Goal: Answer question/provide support: Share knowledge or assist other users

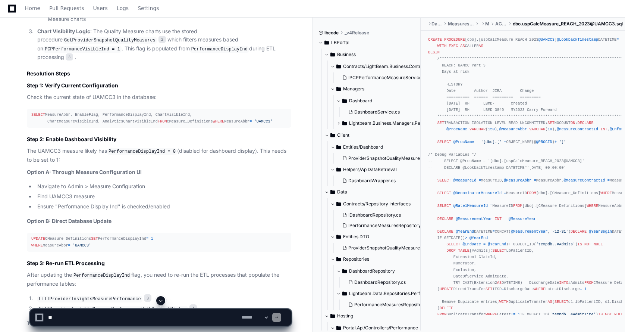
scroll to position [672, 0]
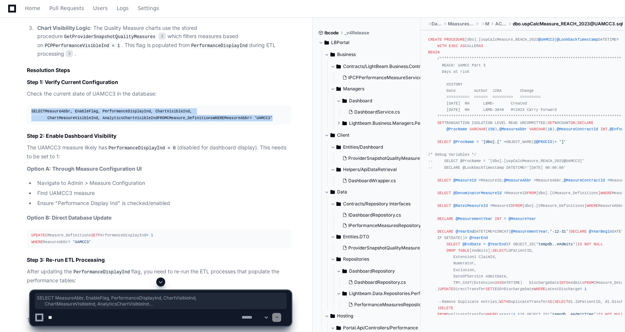
drag, startPoint x: 97, startPoint y: 121, endPoint x: 26, endPoint y: 104, distance: 72.8
click at [26, 104] on div "dbo.uspCalcMeasure_REACH_2023@UAMCC3.sql 1 GetProviderSnapshotQualityMeasures.s…" at bounding box center [151, 144] width 279 height 618
copy div "SELECT MeasureAbbr, EnableFlag, PerformanceDisplayInd, ChartVisibleInd, ChartMe…"
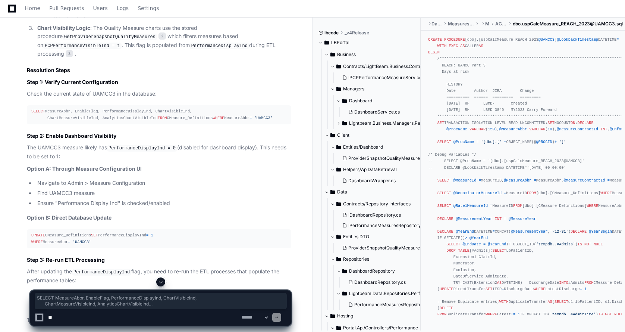
click at [159, 315] on textarea at bounding box center [144, 317] width 194 height 16
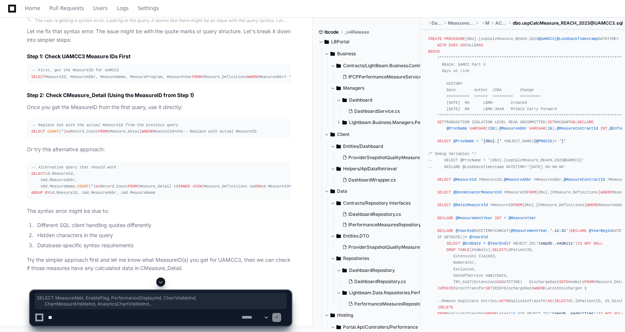
scroll to position [2789, 0]
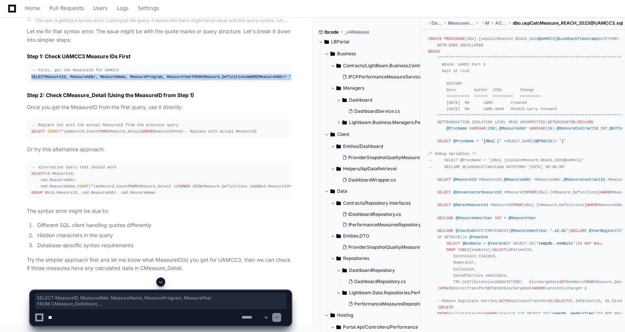
drag, startPoint x: 105, startPoint y: 109, endPoint x: 17, endPoint y: 94, distance: 89.2
click at [17, 94] on div "Thinking The user is getting a syntax error. Looking at the query, it seems lik…" at bounding box center [151, 141] width 279 height 264
copy div "SELECT MeasureID, MeasureAbbr, MeasureName, MeasureProgram, MeasureYear FROM CM…"
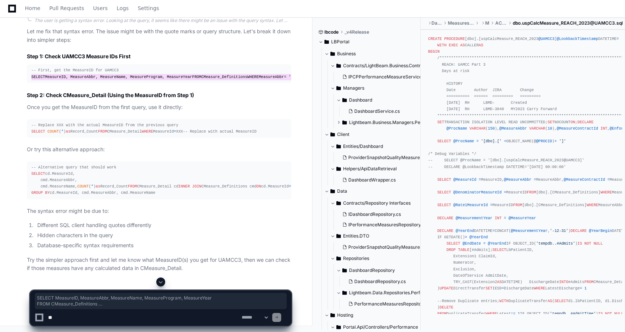
scroll to position [2863, 0]
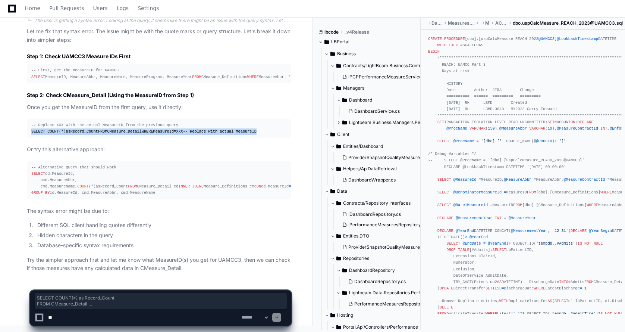
drag, startPoint x: 155, startPoint y: 101, endPoint x: 31, endPoint y: 88, distance: 124.9
click at [31, 119] on pre "-- Replace XXX with the actual MeasureID from the previous query SELECT COUNT (…" at bounding box center [159, 128] width 265 height 19
copy div "SELECT COUNT ( * ) as Record_Count FROM CMeasure_Detail WHERE MeasureId = XXX -…"
drag, startPoint x: 31, startPoint y: 142, endPoint x: 149, endPoint y: 190, distance: 127.5
click at [149, 190] on div "-- Alternative query that should work SELECT cd.MeasureId, cmd.MeasureAbbr, cmd…" at bounding box center [159, 180] width 256 height 32
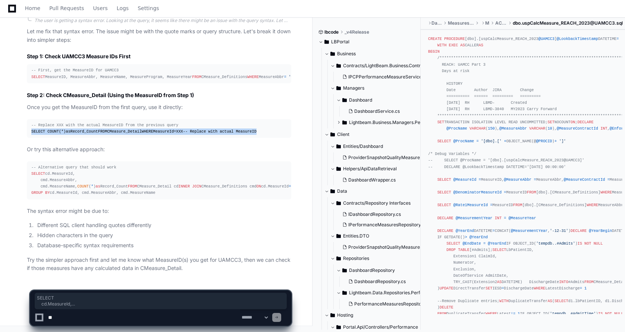
copy div "SELECT cd.MeasureId, cmd.MeasureAbbr, cmd.MeasureName, COUNT ( * ) as Record_Co…"
click at [59, 320] on textarea at bounding box center [144, 317] width 194 height 16
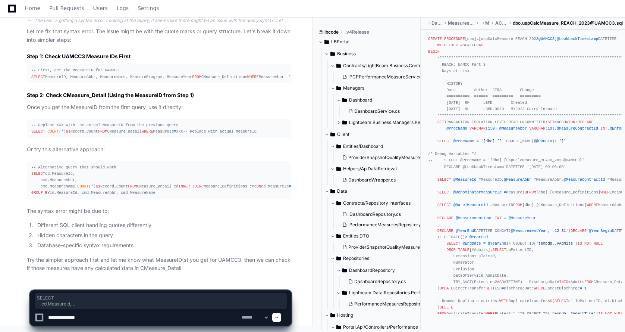
type textarea "**********"
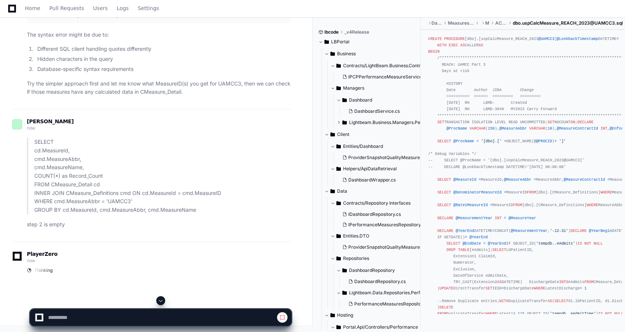
scroll to position [3039, 0]
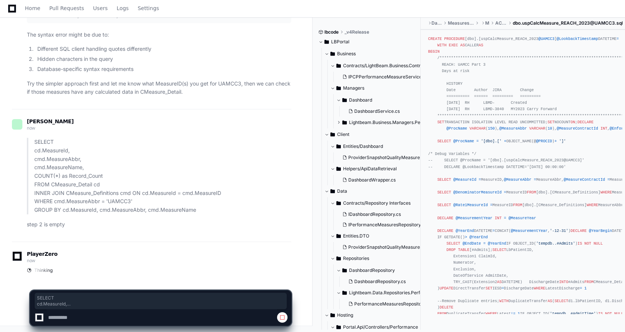
drag, startPoint x: 35, startPoint y: 141, endPoint x: 201, endPoint y: 209, distance: 179.2
click at [201, 209] on p "SELECT cd.MeasureId, cmd.MeasureAbbr, cmd.MeasureName, COUNT(*) as Record_Count…" at bounding box center [162, 176] width 257 height 76
copy p "SELECT cd.MeasureId, cmd.MeasureAbbr, cmd.MeasureName, COUNT(*) as Record_Count…"
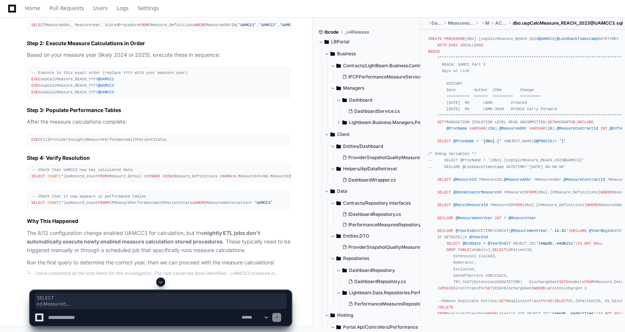
scroll to position [3346, 0]
drag, startPoint x: 107, startPoint y: 170, endPoint x: 31, endPoint y: 150, distance: 79.2
click at [31, 31] on pre "SELECT MeasureAbbr, MeasureYear, StoredProcedure FROM CMeasure_Definitions WHER…" at bounding box center [159, 25] width 265 height 12
copy div "SELECT MeasureAbbr, MeasureYear, StoredProcedure FROM CMeasure_Definitions WHER…"
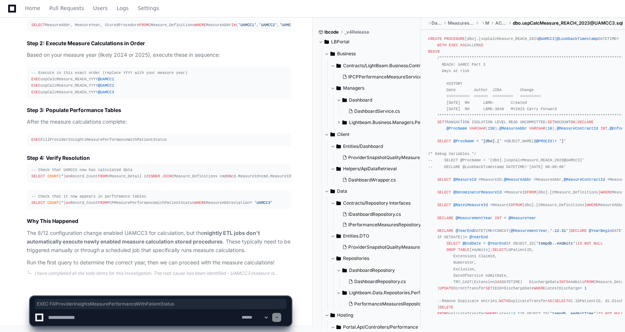
drag, startPoint x: 162, startPoint y: 106, endPoint x: 24, endPoint y: 110, distance: 137.7
click at [24, 110] on div "Thinking Updating progress dbo.uspCalcMeasure_REACH_2023@UAMCC3.sql 1 The query…" at bounding box center [151, 51] width 279 height 432
click at [121, 197] on div "-- Check that it now appears in performance tables SELECT COUNT ( * ) as Record…" at bounding box center [159, 199] width 256 height 13
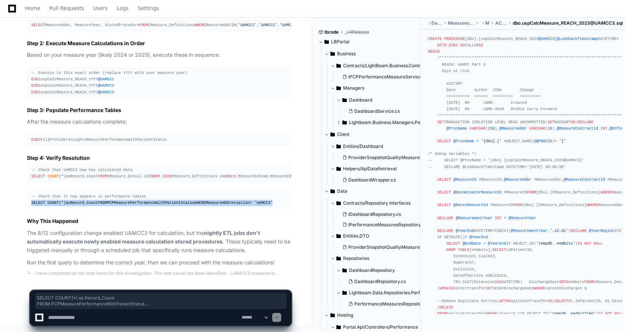
drag, startPoint x: 113, startPoint y: 203, endPoint x: 21, endPoint y: 192, distance: 92.5
click at [21, 192] on div "Thinking Updating progress dbo.uspCalcMeasure_REACH_2023@UAMCC3.sql 1 The query…" at bounding box center [151, 51] width 279 height 432
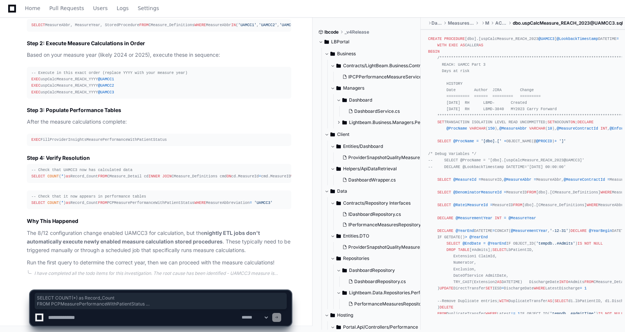
click at [153, 167] on div "-- Check that UAMCC3 now has calculated data SELECT COUNT ( * ) as Record_Count…" at bounding box center [159, 173] width 256 height 13
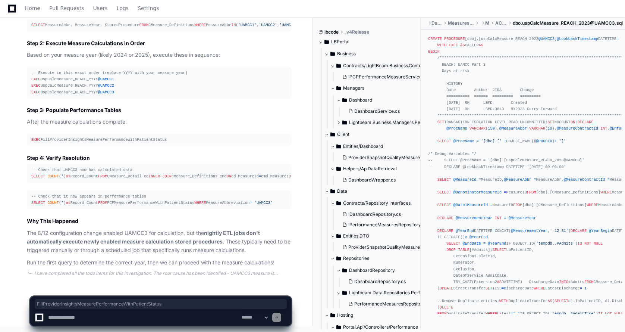
drag, startPoint x: 165, startPoint y: 109, endPoint x: 41, endPoint y: 108, distance: 123.1
click at [41, 137] on div "EXEC FillProviderInsightsMeasurePerformanceWithPatientStatus" at bounding box center [159, 140] width 256 height 6
click at [96, 317] on textarea at bounding box center [144, 317] width 194 height 16
type textarea "*"
drag, startPoint x: 41, startPoint y: 107, endPoint x: 165, endPoint y: 107, distance: 123.9
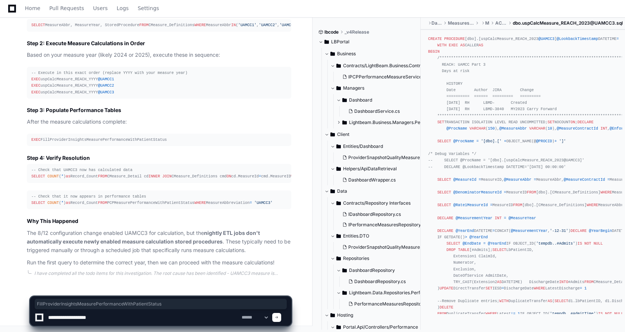
click at [165, 137] on div "EXEC FillProviderInsightsMeasurePerformanceWithPatientStatus" at bounding box center [159, 140] width 256 height 6
copy div "FillProviderInsightsMeasurePerformanceWithPatientStatus"
click at [127, 322] on textarea at bounding box center [144, 317] width 194 height 16
paste textarea "**********"
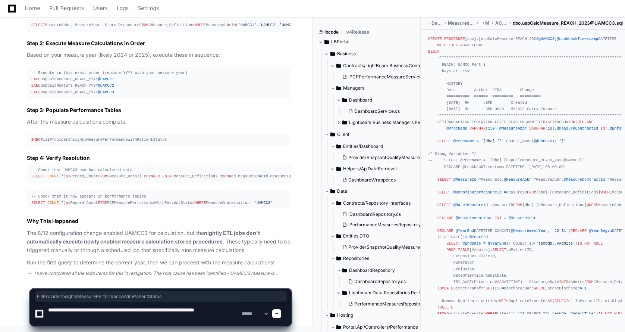
type textarea "**********"
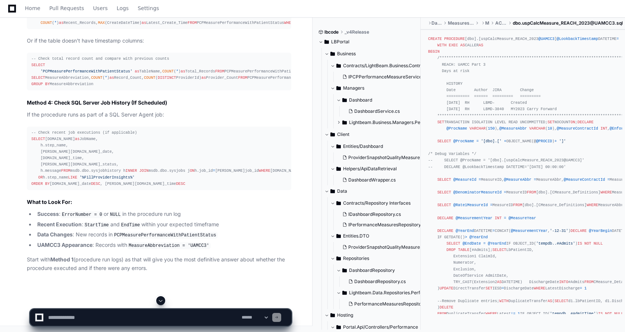
scroll to position [3891, 0]
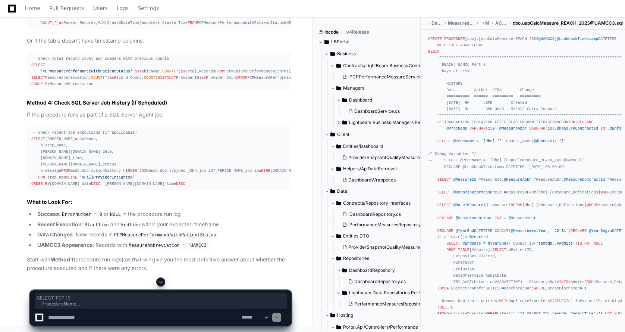
drag, startPoint x: 32, startPoint y: 115, endPoint x: 96, endPoint y: 184, distance: 93.5
copy div "SELECT TOP 10 ProcedureName, StartTime, EndTime, InsertedRecord, UpdatedRecord,…"
click at [90, 318] on textarea at bounding box center [144, 317] width 194 height 16
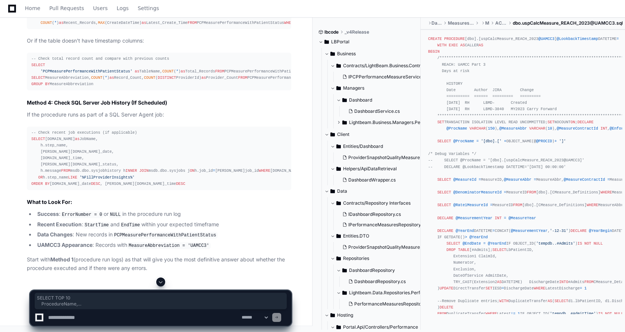
paste textarea "**********"
type textarea "**********"
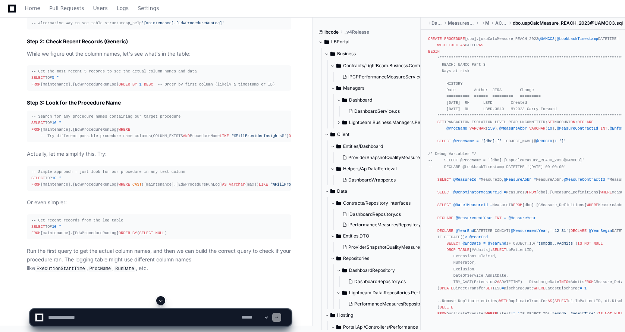
scroll to position [4695, 0]
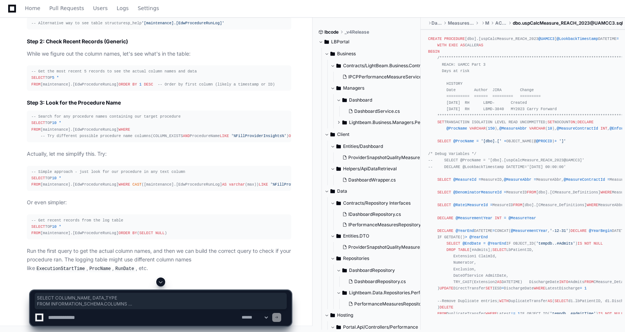
drag, startPoint x: 82, startPoint y: 165, endPoint x: 27, endPoint y: 142, distance: 59.2
copy div "SELECT COLUMN_NAME, DATA_TYPE FROM INFORMATION_SCHEMA.COLUMNS WHERE TABLE_NAME …"
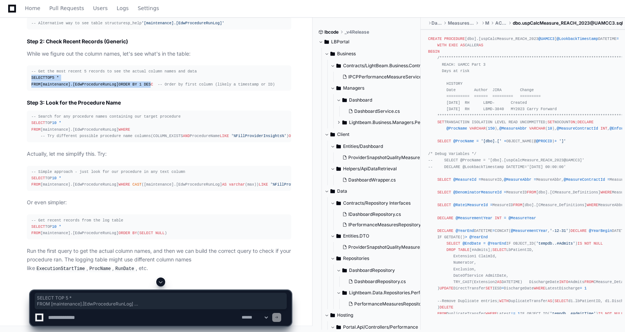
drag, startPoint x: 29, startPoint y: 138, endPoint x: 60, endPoint y: 154, distance: 35.0
click at [60, 90] on pre "-- Get the most recent 5 records to see the actual column names and data SELECT…" at bounding box center [159, 77] width 265 height 25
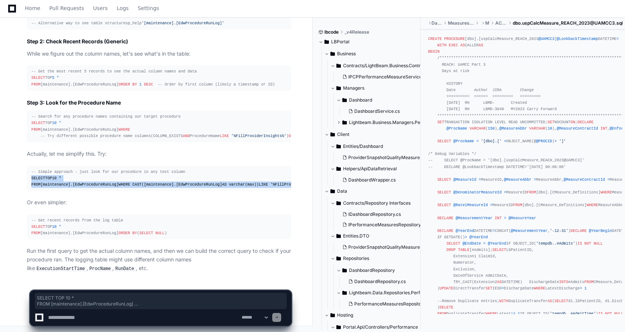
drag, startPoint x: 27, startPoint y: 167, endPoint x: 236, endPoint y: 180, distance: 209.0
click at [236, 180] on pre "-- Simple approach - just look for our procedure in any text column SELECT TOP …" at bounding box center [159, 178] width 265 height 25
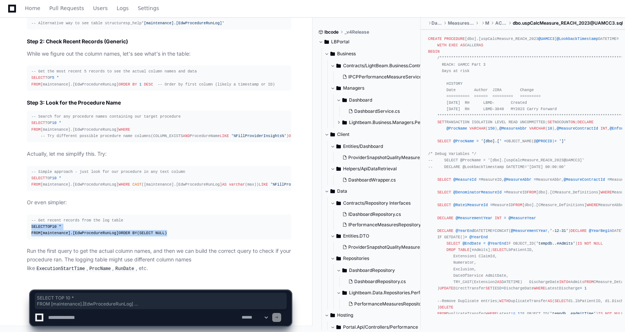
drag, startPoint x: 85, startPoint y: 232, endPoint x: 25, endPoint y: 222, distance: 61.3
click at [25, 222] on div "Thinking The user is getting an "Invalid column name 'StartTime'" error, which …" at bounding box center [151, 90] width 279 height 366
copy div "SELECT TOP 10 * FROM [maintenance].[EdwProcedureRunLog] ORDER BY ( SELECT NULL )"
click at [64, 318] on textarea at bounding box center [144, 317] width 194 height 16
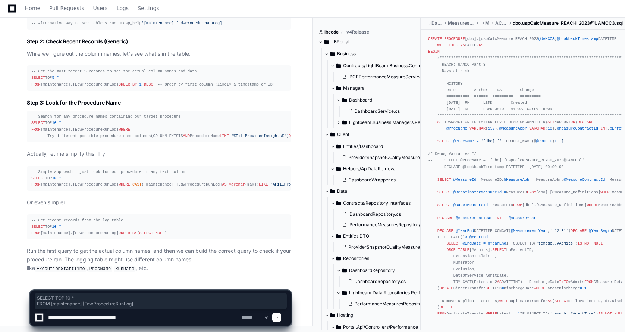
type textarea "**********"
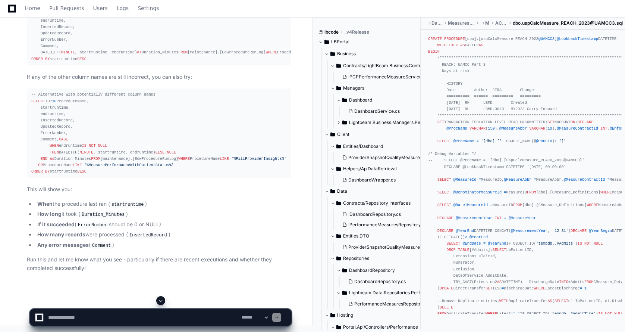
scroll to position [5277, 0]
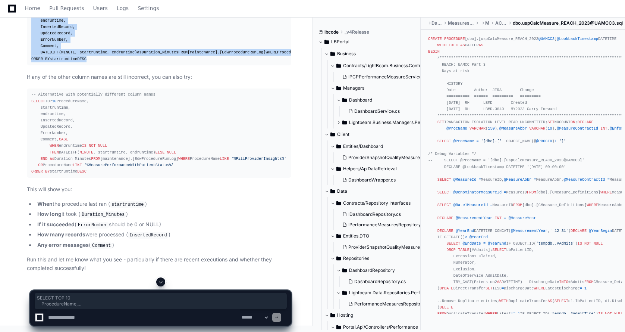
drag, startPoint x: 29, startPoint y: 108, endPoint x: 102, endPoint y: 179, distance: 102.1
click at [102, 65] on pre "-- Check recent executions with correct column names SELECT TOP 10 ProcedureNam…" at bounding box center [159, 30] width 265 height 70
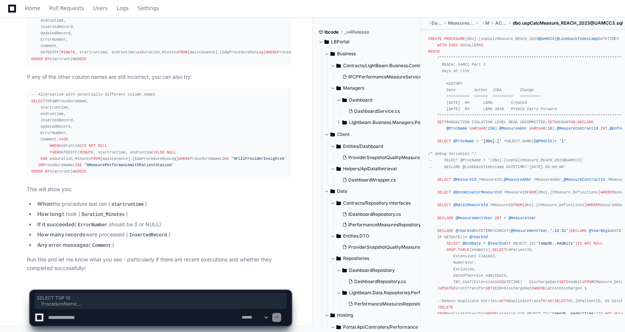
click at [81, 319] on textarea at bounding box center [144, 317] width 194 height 16
drag, startPoint x: 58, startPoint y: 318, endPoint x: 65, endPoint y: 313, distance: 8.5
click at [58, 318] on textarea at bounding box center [144, 317] width 194 height 16
paste textarea "**********"
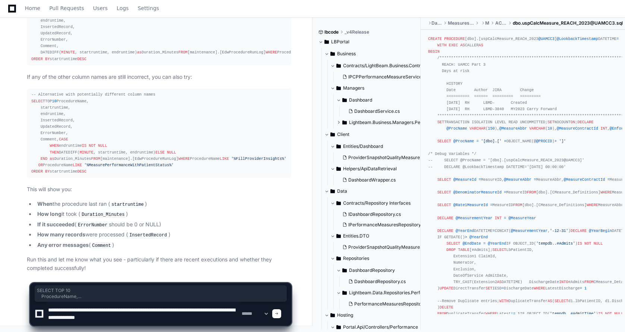
type textarea "**********"
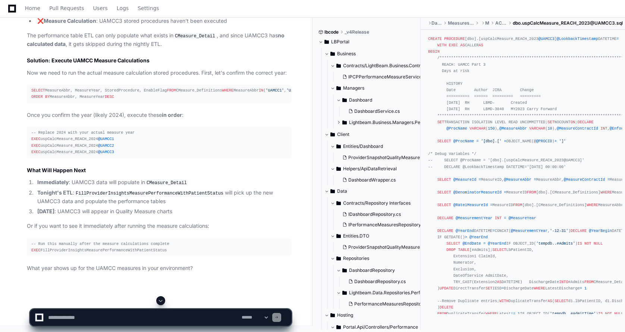
scroll to position [5912, 0]
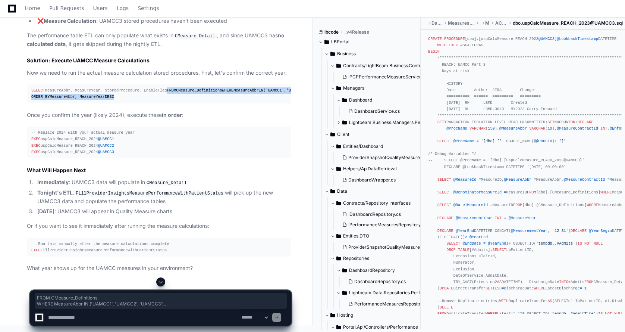
drag, startPoint x: 128, startPoint y: 187, endPoint x: 26, endPoint y: 170, distance: 102.6
click at [26, 170] on div "Thinking Excellent! This confirms that FillProviderInsightsMeasurePerformanceWi…" at bounding box center [151, 95] width 279 height 354
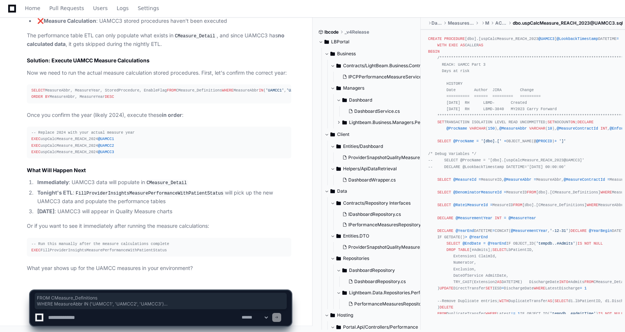
click at [77, 316] on textarea at bounding box center [144, 317] width 194 height 16
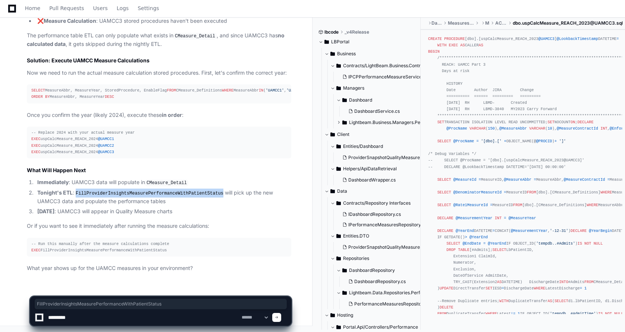
drag, startPoint x: 76, startPoint y: 194, endPoint x: 213, endPoint y: 192, distance: 136.6
click at [213, 192] on code "FillProviderInsightsMeasurePerformanceWithPatientStatus" at bounding box center [149, 193] width 151 height 7
drag, startPoint x: 133, startPoint y: 320, endPoint x: 141, endPoint y: 318, distance: 8.1
click at [140, 318] on textarea at bounding box center [144, 317] width 194 height 16
click at [141, 318] on textarea at bounding box center [144, 317] width 194 height 16
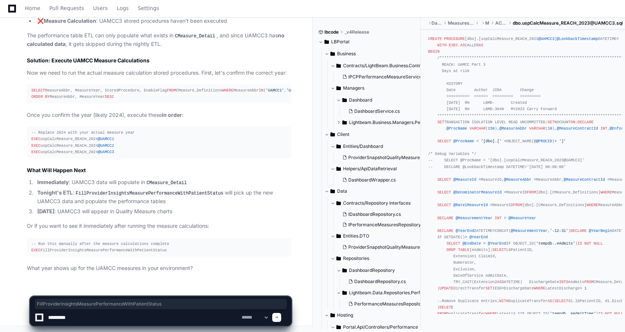
paste textarea "**********"
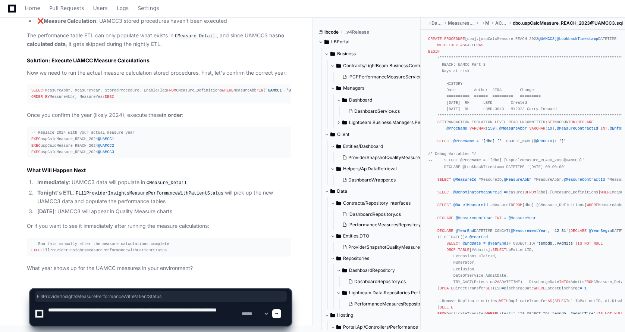
type textarea "**********"
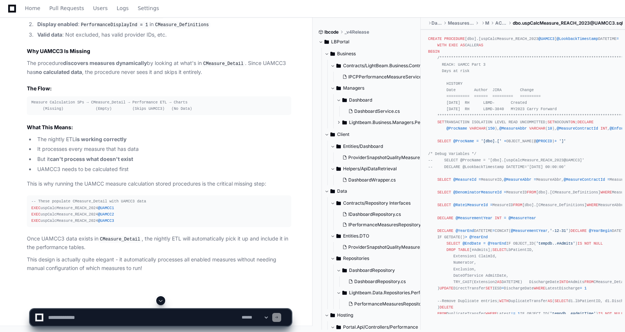
scroll to position [6335, 0]
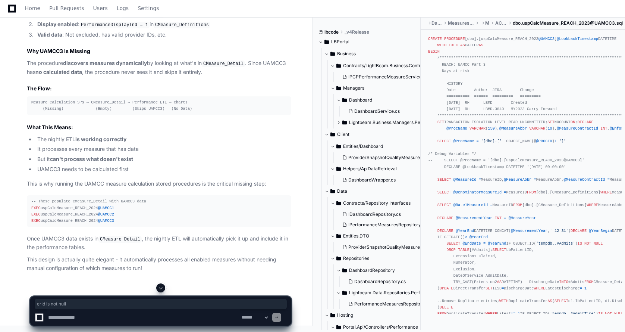
drag, startPoint x: 106, startPoint y: 191, endPoint x: 68, endPoint y: 190, distance: 38.8
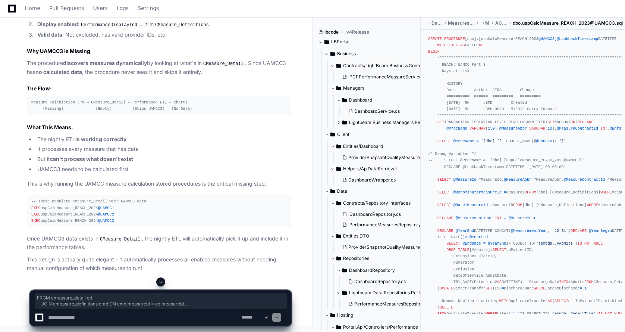
drag, startPoint x: 32, startPoint y: 153, endPoint x: 121, endPoint y: 190, distance: 96.2
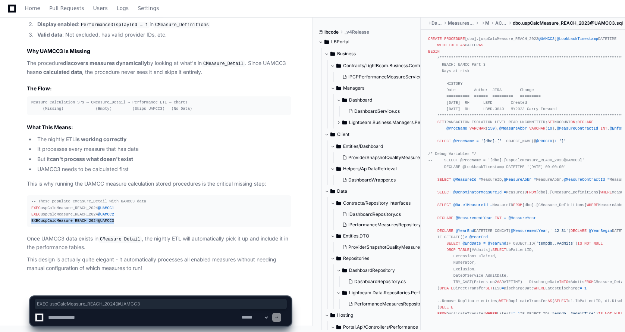
drag, startPoint x: 116, startPoint y: 222, endPoint x: 25, endPoint y: 219, distance: 91.4
click at [25, 219] on div "Thinking FillProviderInsightsMeasurePerformanceWithPatientStatus.sql 4 Great qu…" at bounding box center [151, 66] width 279 height 411
click at [113, 218] on div "-- These populate CMeasure_Detail with UAMCC3 data EXEC uspCalcMeasure_REACH_20…" at bounding box center [159, 211] width 256 height 26
drag, startPoint x: 113, startPoint y: 219, endPoint x: 31, endPoint y: 221, distance: 82.1
click at [31, 221] on pre "-- These populate CMeasure_Detail with UAMCC3 data EXEC uspCalcMeasure_REACH_20…" at bounding box center [159, 211] width 265 height 32
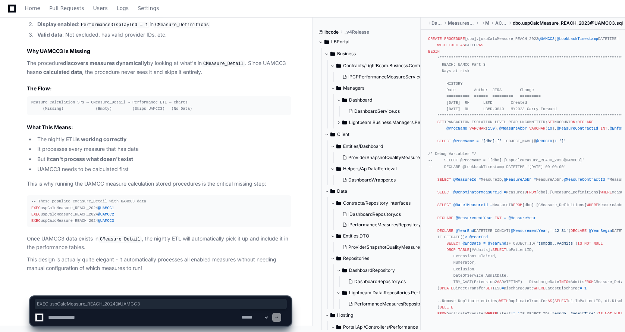
click at [104, 321] on textarea at bounding box center [144, 317] width 194 height 16
click at [116, 318] on textarea at bounding box center [144, 317] width 194 height 16
paste textarea "**********"
type textarea "**********"
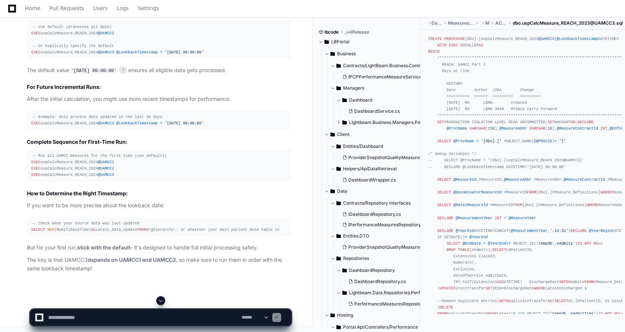
scroll to position [7005, 0]
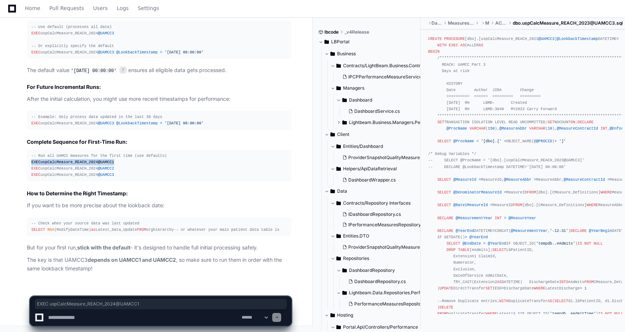
drag, startPoint x: 108, startPoint y: 155, endPoint x: 28, endPoint y: 157, distance: 80.2
click at [28, 157] on pre "-- Run all UAMCC measures for the first time (use defaults) EXEC uspCalcMeasure…" at bounding box center [159, 166] width 265 height 32
click at [114, 167] on div "-- Run all UAMCC measures for the first time (use defaults) EXEC uspCalcMeasure…" at bounding box center [159, 166] width 256 height 26
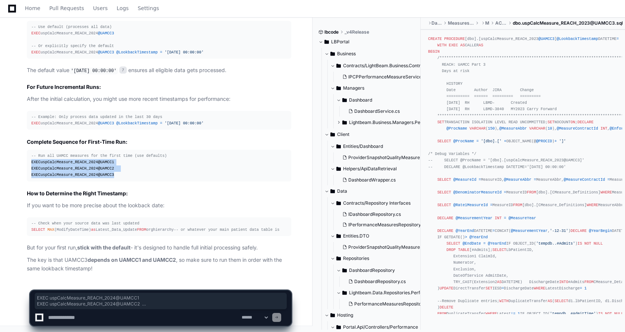
drag, startPoint x: 110, startPoint y: 168, endPoint x: 24, endPoint y: 156, distance: 87.0
click at [24, 156] on div "Thinking dbo.uspCalcMeasure_REACH_2024@UAMCC3.sql 7 Great question! The @Lookba…" at bounding box center [151, 94] width 279 height 355
click at [92, 154] on div "-- Run all UAMCC measures for the first time (use defaults) EXEC uspCalcMeasure…" at bounding box center [159, 166] width 256 height 26
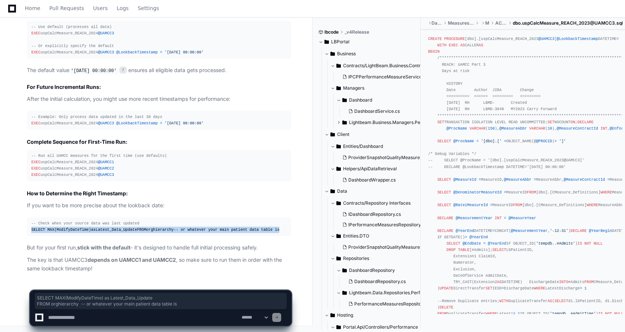
drag, startPoint x: 174, startPoint y: 230, endPoint x: 18, endPoint y: 223, distance: 155.7
click at [18, 223] on div "Thinking dbo.uspCalcMeasure_REACH_2024@UAMCC3.sql 7 Great question! The @Lookba…" at bounding box center [151, 94] width 279 height 355
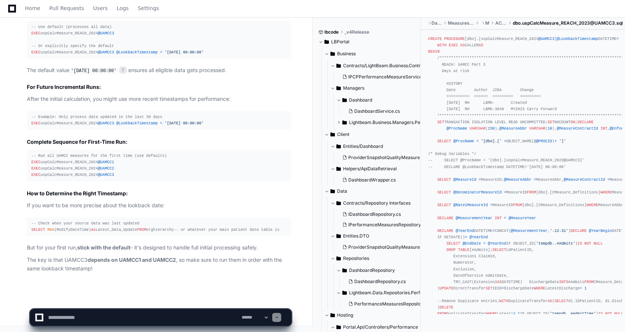
click at [217, 194] on article "Great question! The @LookbackTimestamp parameter controls incremental processin…" at bounding box center [159, 115] width 265 height 313
click at [100, 318] on textarea at bounding box center [144, 317] width 194 height 16
paste textarea "**********"
click at [199, 320] on textarea at bounding box center [144, 317] width 194 height 16
paste textarea "**********"
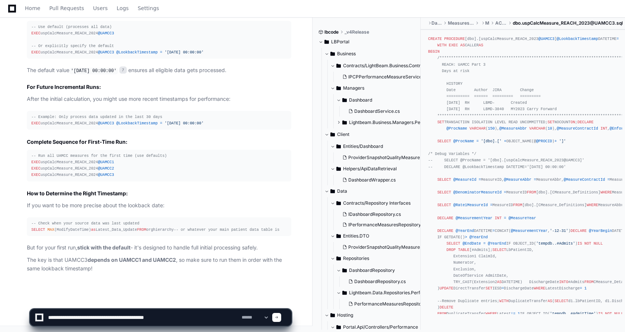
type textarea "**********"
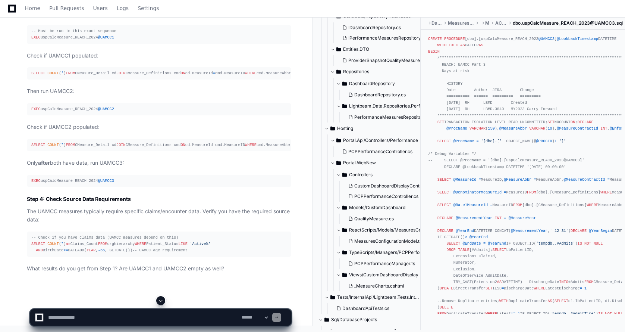
scroll to position [7321, 0]
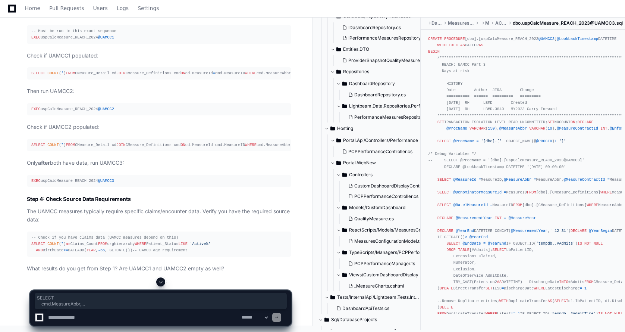
drag, startPoint x: 29, startPoint y: 149, endPoint x: 129, endPoint y: 210, distance: 117.5
drag, startPoint x: 93, startPoint y: 172, endPoint x: 8, endPoint y: 114, distance: 102.9
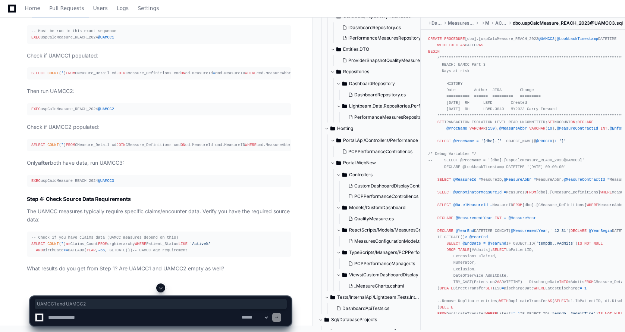
drag, startPoint x: 87, startPoint y: 203, endPoint x: 32, endPoint y: 203, distance: 55.6
click at [32, 18] on p "If UAMCC1 and UAMCC2 are empty, run them in order :" at bounding box center [159, 13] width 265 height 9
click at [90, 316] on textarea at bounding box center [144, 317] width 194 height 16
paste textarea "**********"
click at [180, 317] on textarea at bounding box center [144, 317] width 194 height 16
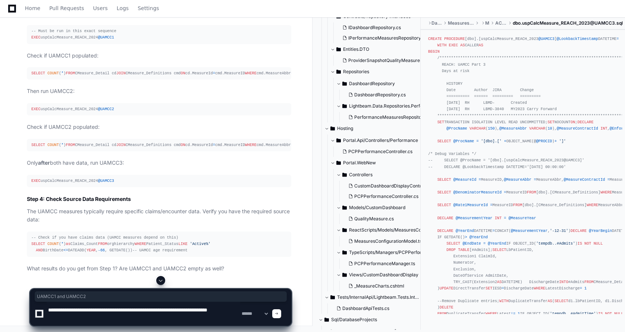
paste textarea "**********"
type textarea "**********"
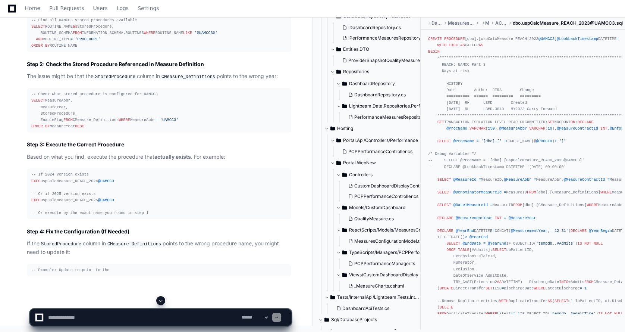
scroll to position [7984, 0]
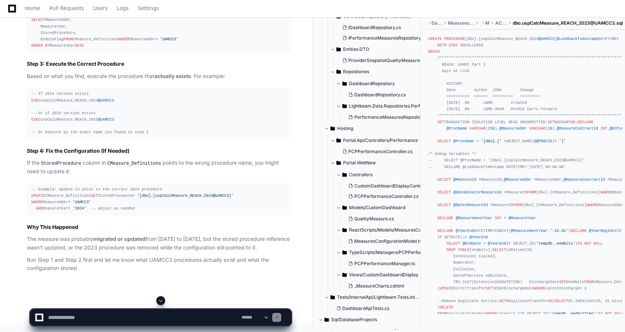
click at [79, 320] on textarea at bounding box center [144, 317] width 194 height 16
click at [154, 318] on textarea at bounding box center [144, 317] width 194 height 16
click at [207, 316] on textarea at bounding box center [144, 317] width 194 height 16
paste textarea "**********"
type textarea "**********"
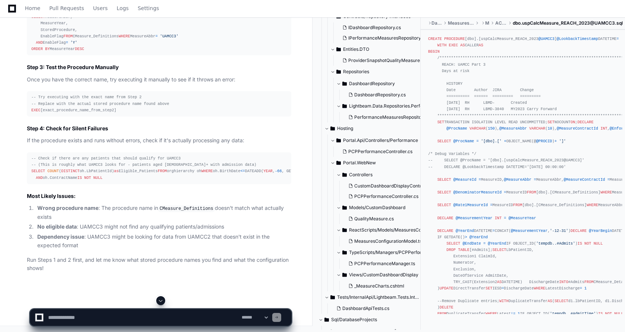
scroll to position [8524, 0]
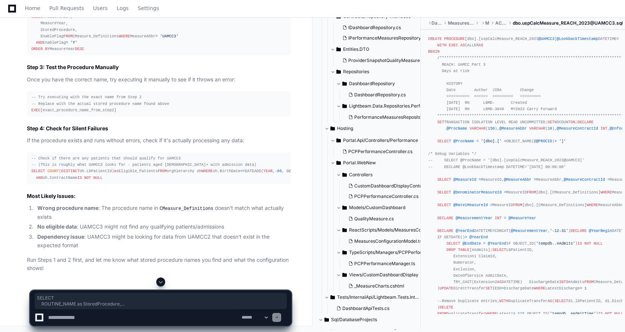
drag, startPoint x: 90, startPoint y: 191, endPoint x: 3, endPoint y: 146, distance: 98.0
click at [83, 318] on textarea at bounding box center [144, 317] width 194 height 16
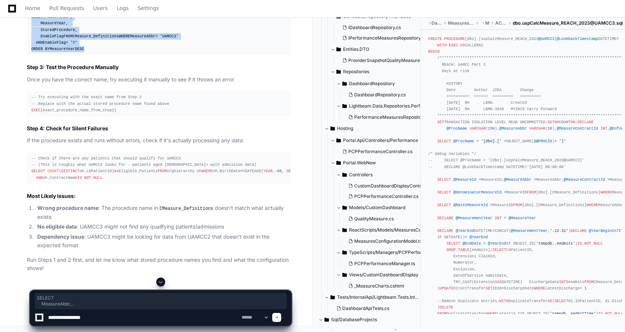
drag, startPoint x: 91, startPoint y: 165, endPoint x: 14, endPoint y: 113, distance: 92.8
click at [14, 113] on div "Thinking Ah, so the user clarified that the error message about the 2023 stored…" at bounding box center [151, 81] width 279 height 381
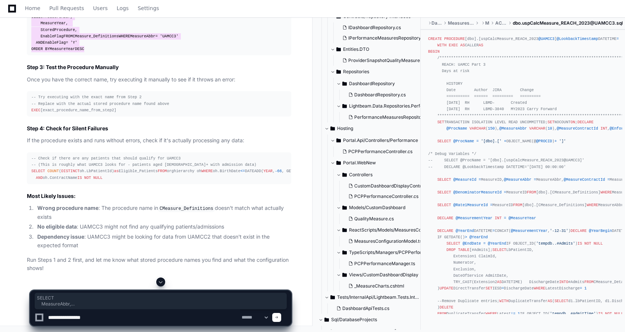
scroll to position [8673, 0]
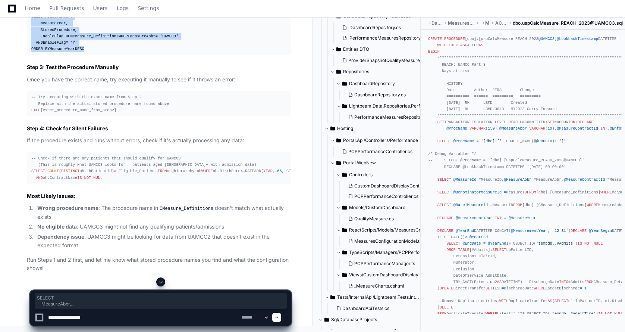
click at [59, 319] on textarea at bounding box center [144, 317] width 194 height 16
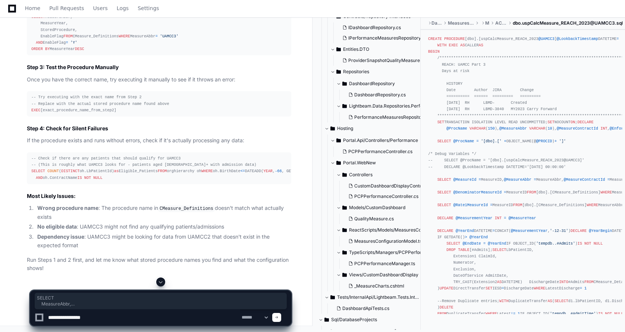
click at [97, 316] on textarea at bounding box center [144, 317] width 194 height 16
click at [107, 322] on textarea at bounding box center [144, 317] width 194 height 16
paste textarea "**********"
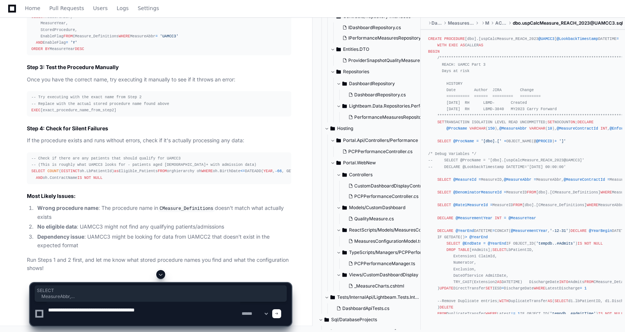
click at [104, 312] on textarea at bounding box center [144, 313] width 194 height 24
click at [185, 307] on textarea at bounding box center [144, 313] width 194 height 24
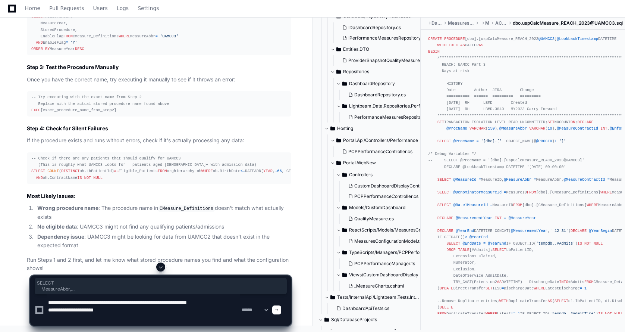
type textarea "**********"
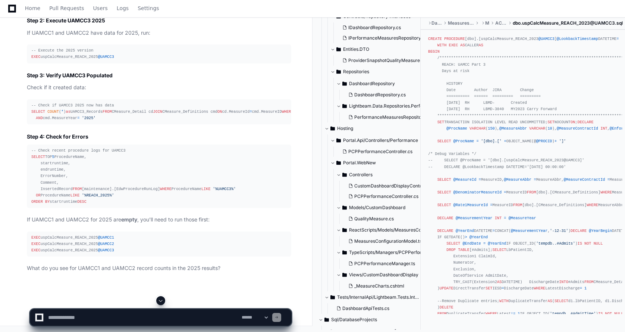
scroll to position [9142, 0]
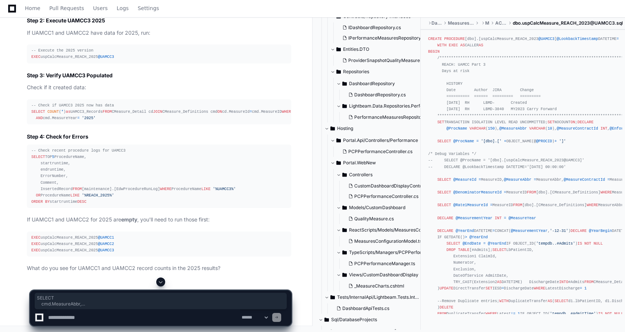
drag, startPoint x: 84, startPoint y: 234, endPoint x: 27, endPoint y: 165, distance: 89.3
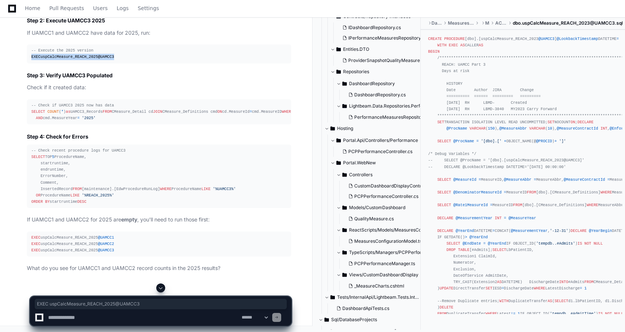
drag, startPoint x: 118, startPoint y: 178, endPoint x: 25, endPoint y: 180, distance: 92.9
click at [25, 180] on div "Thinking Perfect! So the user has confirmed that: 1. UAMCC3 exists in CMeasure_…" at bounding box center [151, 82] width 279 height 379
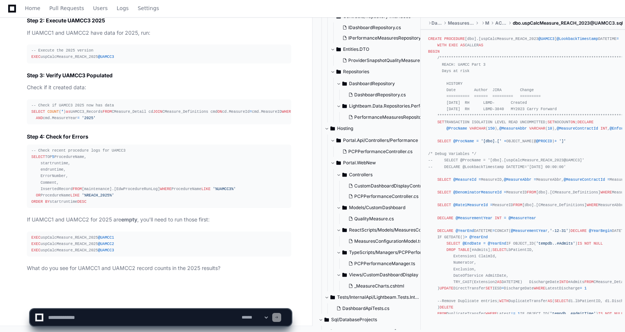
click at [91, 203] on div "-- Check recent procedure logs for UAMCC3 SELECT TOP 5 ProcedureName, startrunt…" at bounding box center [159, 175] width 256 height 57
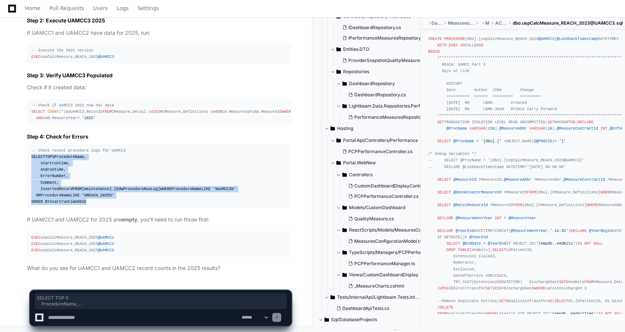
drag, startPoint x: 95, startPoint y: 203, endPoint x: 29, endPoint y: 138, distance: 92.6
click at [29, 144] on pre "-- Check recent procedure logs for UAMCC3 SELECT TOP 5 ProcedureName, startrunt…" at bounding box center [159, 175] width 265 height 63
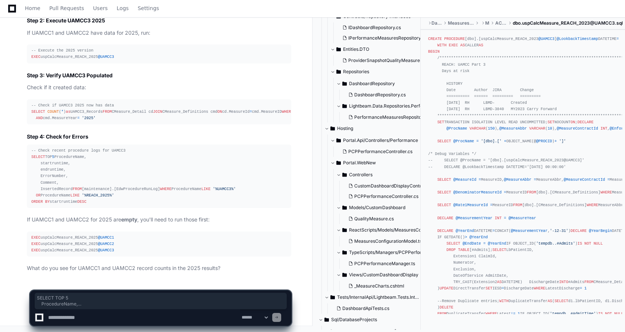
click at [80, 319] on textarea at bounding box center [144, 317] width 194 height 16
paste textarea "**********"
type textarea "**********"
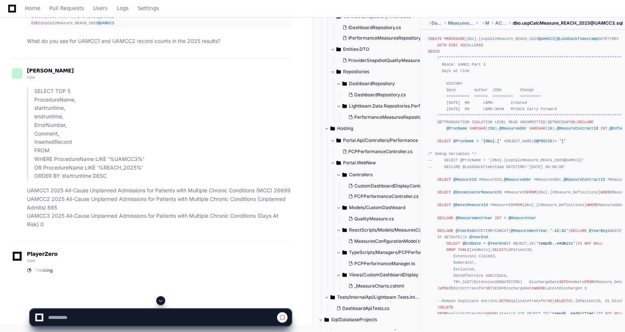
scroll to position [9648, 0]
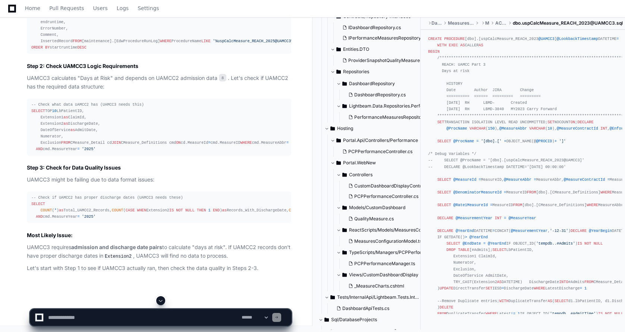
click at [72, 316] on textarea at bounding box center [144, 317] width 194 height 16
paste textarea "**********"
click at [201, 317] on textarea at bounding box center [144, 317] width 194 height 16
paste textarea "**********"
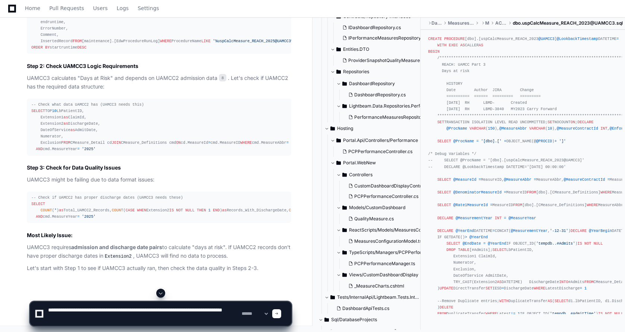
click at [124, 317] on textarea at bounding box center [144, 313] width 194 height 24
type textarea "**********"
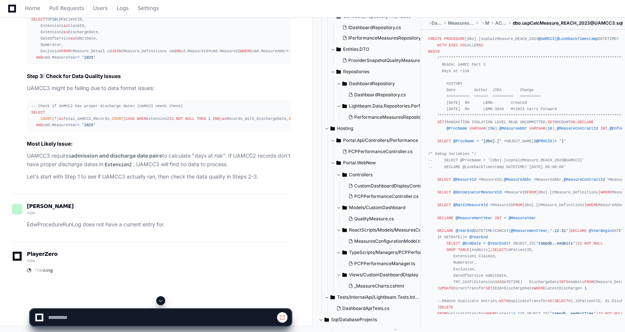
scroll to position [10059, 0]
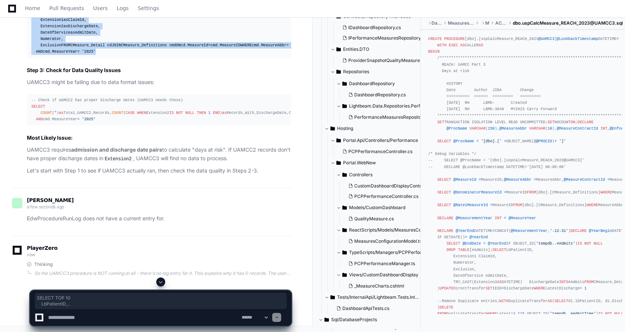
drag, startPoint x: 29, startPoint y: 107, endPoint x: 119, endPoint y: 171, distance: 110.2
click at [119, 58] on pre "-- Check what data UAMCC2 has (UAMCC3 needs this) SELECT TOP 10 LbPatientID, Ex…" at bounding box center [159, 29] width 265 height 57
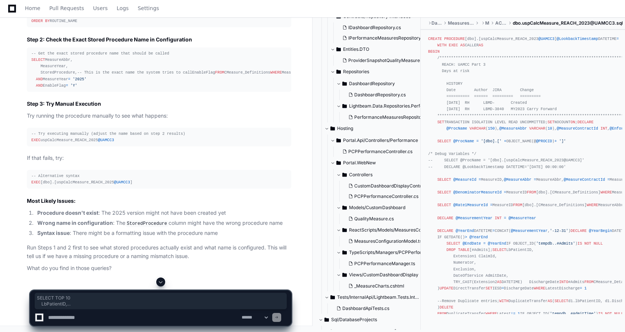
scroll to position [10171, 0]
drag, startPoint x: 98, startPoint y: 160, endPoint x: 13, endPoint y: 116, distance: 96.1
drag, startPoint x: 81, startPoint y: 224, endPoint x: 27, endPoint y: 185, distance: 66.1
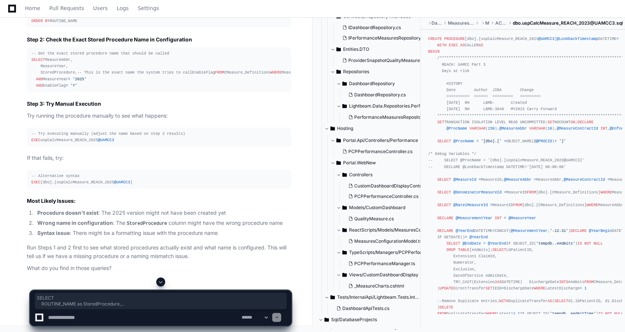
click at [27, 28] on pre "-- Check if the 2025 UAMCC3 stored procedure exists SELECT ROUTINE_NAME as Stor…" at bounding box center [159, 5] width 265 height 44
click at [70, 318] on textarea at bounding box center [144, 317] width 194 height 16
click at [101, 313] on textarea at bounding box center [144, 317] width 194 height 16
paste textarea "**********"
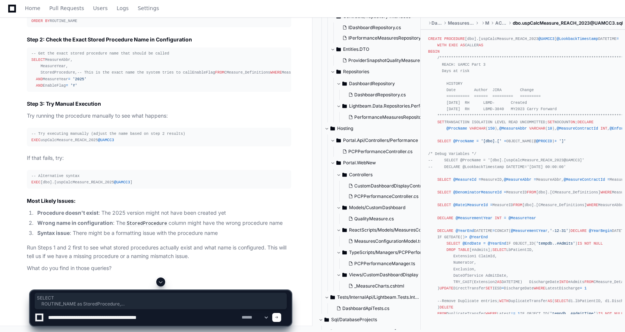
scroll to position [10544, 0]
type textarea "**********"
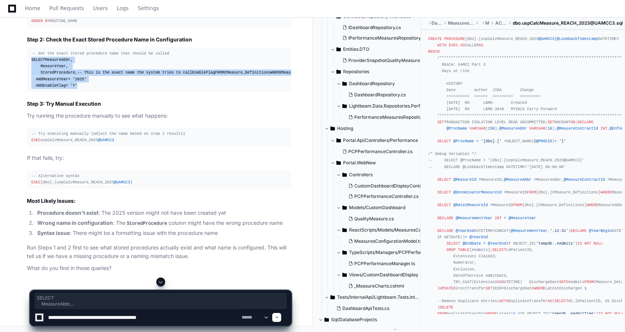
drag, startPoint x: 81, startPoint y: 131, endPoint x: 12, endPoint y: 80, distance: 85.4
click at [12, 80] on div "Thinking So the UAMCC3 procedure is NOT running at all - there's no log entry f…" at bounding box center [151, 100] width 279 height 345
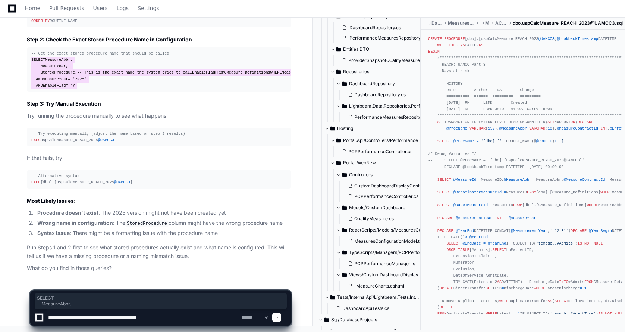
scroll to position [10590, 0]
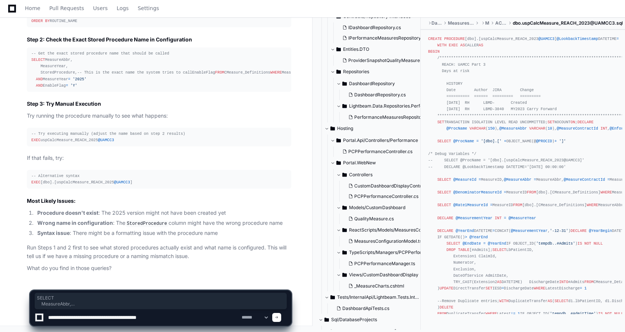
click at [210, 320] on textarea at bounding box center [144, 317] width 194 height 16
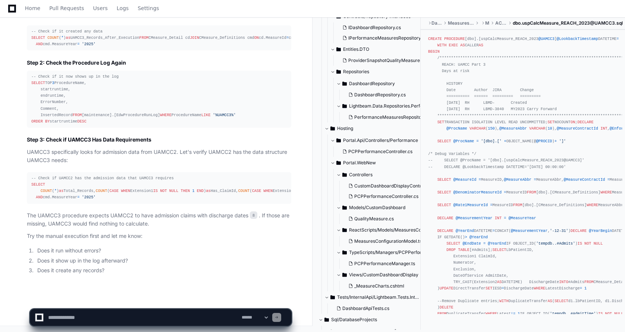
scroll to position [11205, 0]
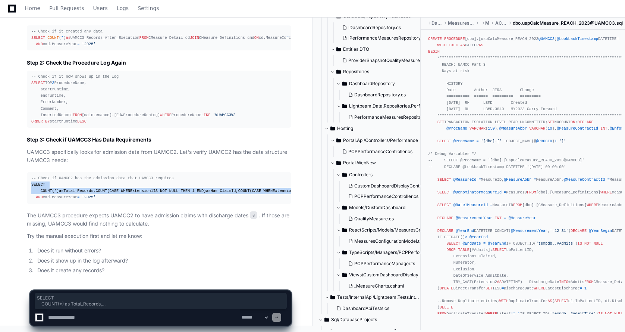
drag, startPoint x: 107, startPoint y: 193, endPoint x: 19, endPoint y: 145, distance: 100.5
click at [19, 145] on div "Thinking dbo.uspCalcMeasure_REACH_2025@UAMCC3.sql 8 So the procedure exists and…" at bounding box center [151, 89] width 279 height 370
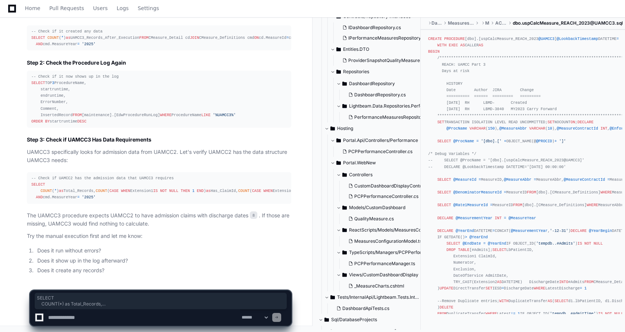
click at [105, 197] on div "-- Check if UAMCC2 has the admission data that UAMCC3 requires SELECT COUNT ( *…" at bounding box center [159, 188] width 256 height 26
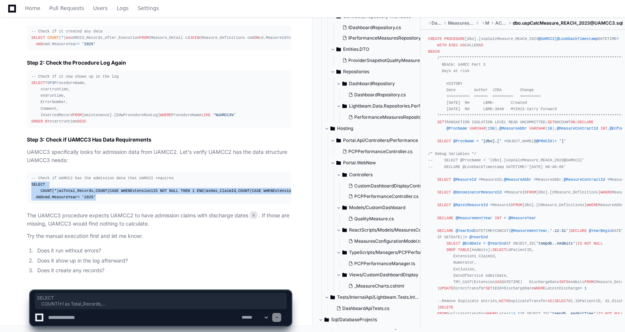
drag, startPoint x: 100, startPoint y: 197, endPoint x: 19, endPoint y: 146, distance: 95.5
click at [19, 146] on div "Thinking dbo.uspCalcMeasure_REACH_2025@UAMCC3.sql 8 So the procedure exists and…" at bounding box center [151, 89] width 279 height 370
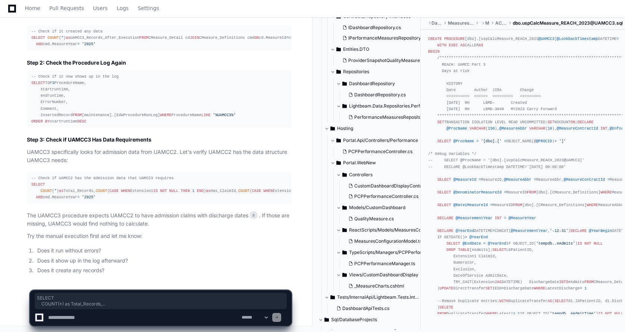
click at [77, 319] on textarea at bounding box center [144, 317] width 194 height 16
paste textarea "**********"
type textarea "**********"
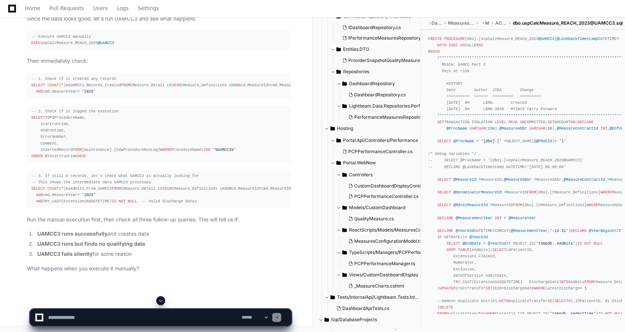
scroll to position [11613, 0]
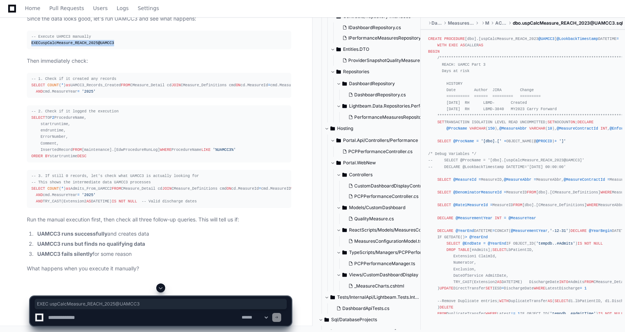
drag, startPoint x: 115, startPoint y: 156, endPoint x: 25, endPoint y: 157, distance: 89.9
click at [25, 157] on div "Thinking This is very good data! UAMCC2 has: - 885 total records - All 885 have…" at bounding box center [151, 100] width 279 height 344
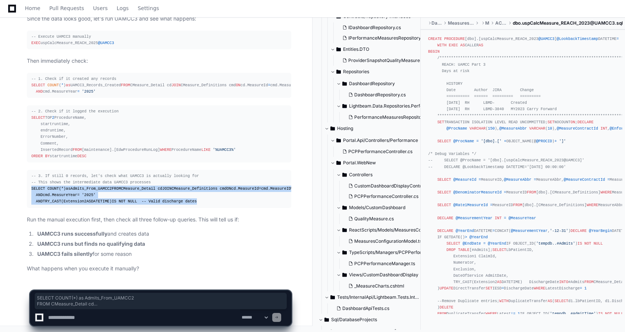
drag, startPoint x: 187, startPoint y: 203, endPoint x: 14, endPoint y: 169, distance: 176.2
click at [14, 169] on div "Thinking This is very good data! UAMCC2 has: - 885 total records - All 885 have…" at bounding box center [151, 100] width 279 height 344
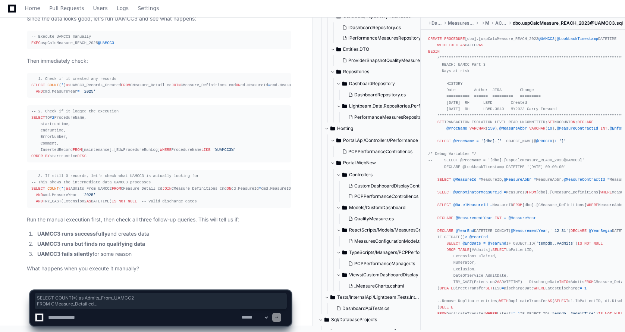
click at [81, 316] on textarea at bounding box center [144, 317] width 194 height 16
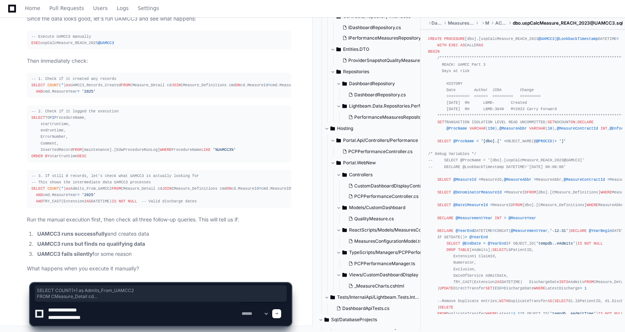
paste textarea "****"
type textarea "**********"
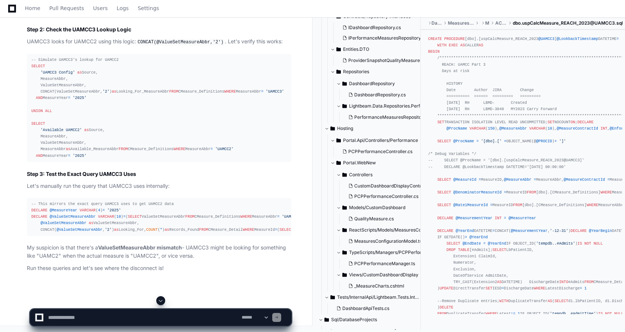
scroll to position [12198, 0]
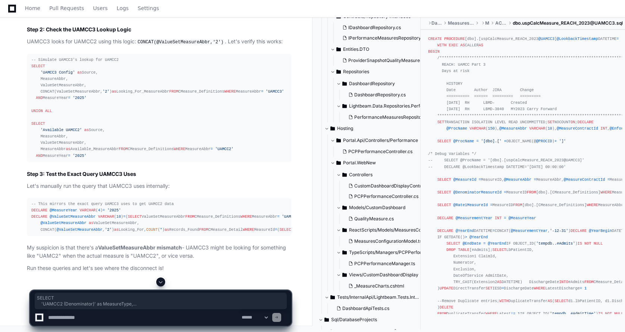
drag, startPoint x: 30, startPoint y: 160, endPoint x: 82, endPoint y: 257, distance: 110.2
drag, startPoint x: 96, startPoint y: 245, endPoint x: 13, endPoint y: 126, distance: 144.7
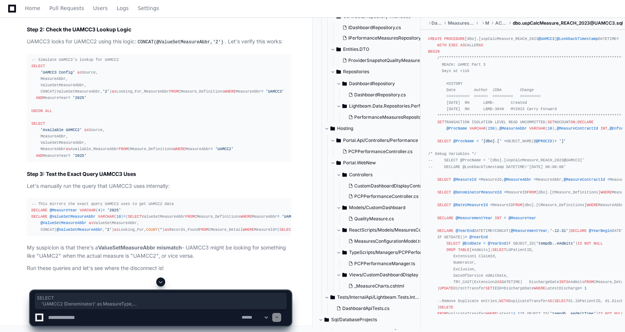
click at [13, 126] on div "Thinking dbo.uspCalcMeasure_REACH_2025@UAMCC3.sql 8 The user is saying that aft…" at bounding box center [151, 23] width 279 height 498
click at [85, 320] on textarea at bounding box center [144, 317] width 194 height 16
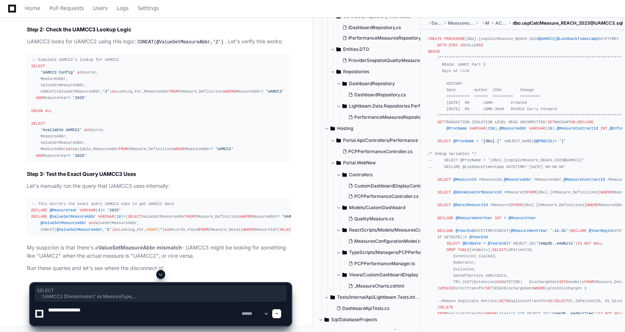
paste textarea "**********"
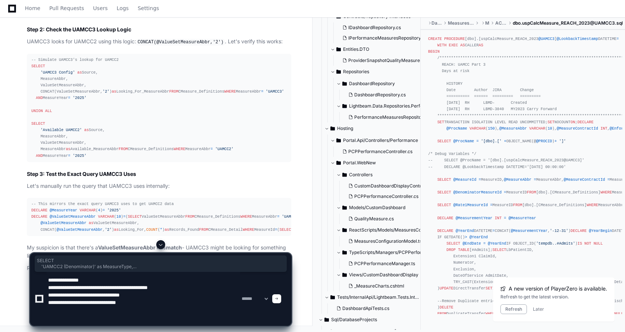
scroll to position [12422, 0]
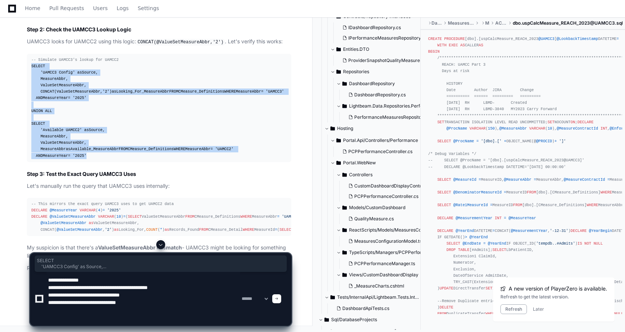
drag, startPoint x: 29, startPoint y: 107, endPoint x: 97, endPoint y: 224, distance: 135.2
click at [97, 162] on pre "-- Simulate UAMCC3's lookup for UAMCC2 SELECT 'UAMCC3 Config' as Source, Measur…" at bounding box center [159, 108] width 265 height 108
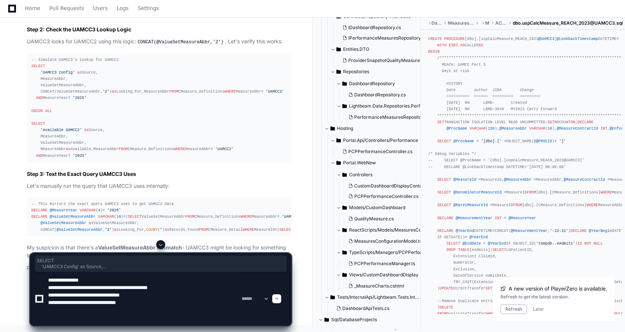
click at [52, 318] on textarea at bounding box center [144, 299] width 194 height 54
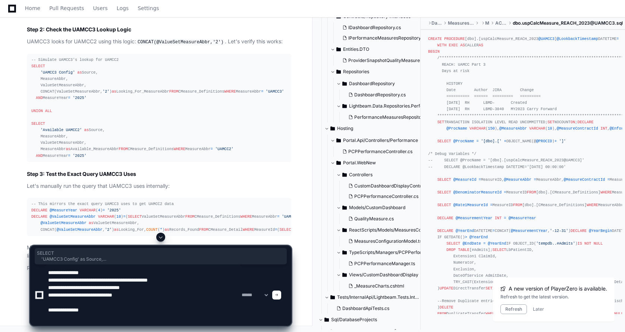
paste textarea "**********"
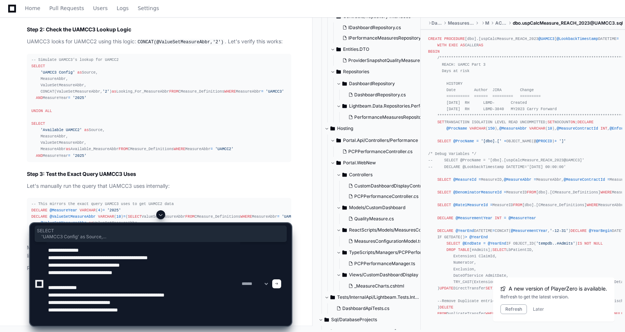
scroll to position [12578, 0]
type textarea "**********"
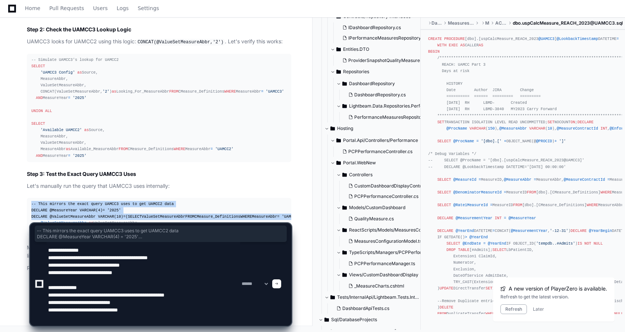
drag, startPoint x: 28, startPoint y: 113, endPoint x: 122, endPoint y: 180, distance: 115.6
click at [111, 198] on pre "-- This mirrors the exact query UAMCC3 uses to get UAMCC2 data DECLARE @Measure…" at bounding box center [159, 217] width 265 height 38
click at [154, 215] on app-app-chat-input "**********" at bounding box center [161, 268] width 262 height 116
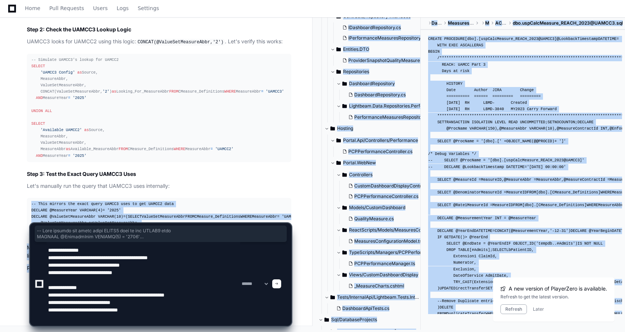
click at [93, 201] on div "-- This mirrors the exact query UAMCC3 uses to get UAMCC2 data DECLARE @Measure…" at bounding box center [159, 217] width 256 height 32
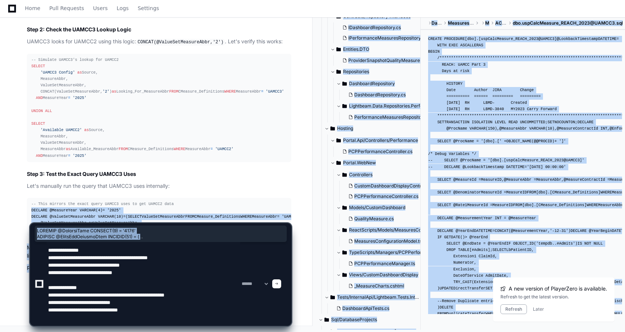
drag, startPoint x: 31, startPoint y: 122, endPoint x: 231, endPoint y: 253, distance: 238.5
click at [266, 201] on div "-- This mirrors the exact query UAMCC3 uses to get UAMCC2 data DECLARE @Measure…" at bounding box center [159, 217] width 256 height 32
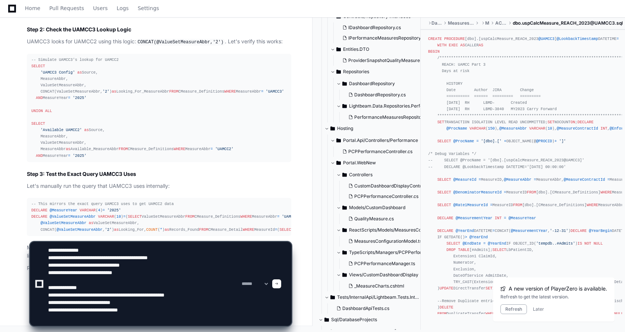
drag, startPoint x: 39, startPoint y: 284, endPoint x: 110, endPoint y: 207, distance: 104.3
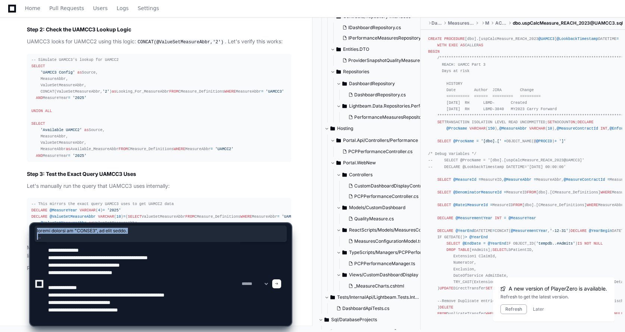
drag, startPoint x: 38, startPoint y: 261, endPoint x: 213, endPoint y: 214, distance: 181.5
click at [213, 214] on app-app-chat-input "**********" at bounding box center [161, 268] width 262 height 116
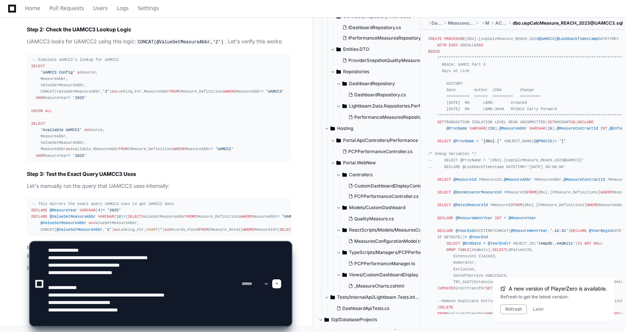
click at [279, 284] on span at bounding box center [277, 284] width 4 height 4
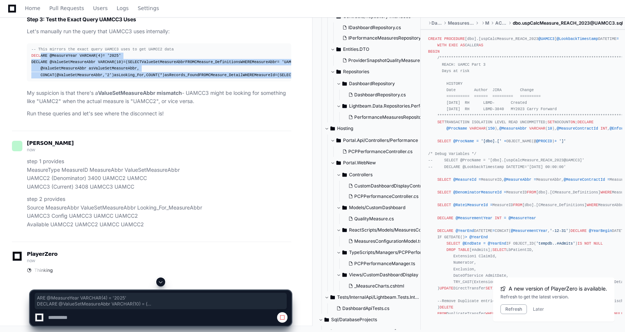
drag, startPoint x: 120, startPoint y: 223, endPoint x: 40, endPoint y: 119, distance: 130.9
click at [40, 78] on div "-- This mirrors the exact query UAMCC3 uses to get UAMCC2 data DECLARE @Measure…" at bounding box center [159, 62] width 256 height 32
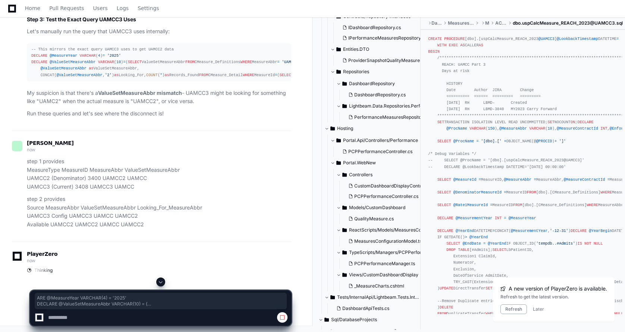
click at [44, 78] on div "-- This mirrors the exact query UAMCC3 uses to get UAMCC2 data DECLARE @Measure…" at bounding box center [159, 62] width 256 height 32
drag, startPoint x: 41, startPoint y: 230, endPoint x: 24, endPoint y: 124, distance: 107.6
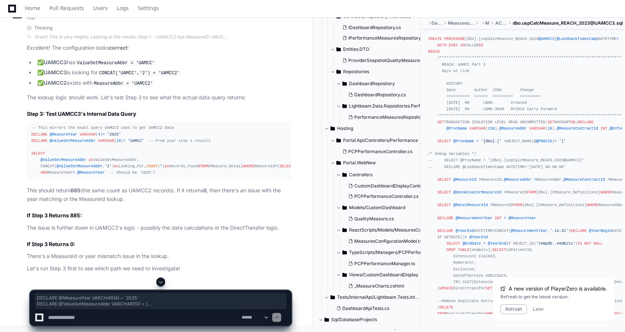
scroll to position [13018, 0]
drag, startPoint x: 37, startPoint y: 86, endPoint x: 119, endPoint y: 176, distance: 121.2
click at [119, 176] on pre "-- This mirrors the exact query UAMCC3 uses to get UAMCC2 data DECLARE @Measure…" at bounding box center [159, 150] width 265 height 57
click at [81, 317] on textarea at bounding box center [144, 317] width 194 height 16
paste textarea "**********"
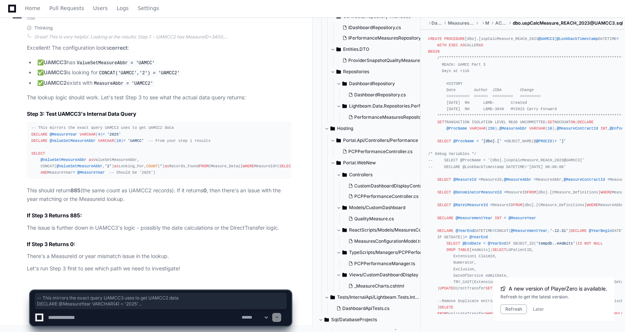
type textarea "**********"
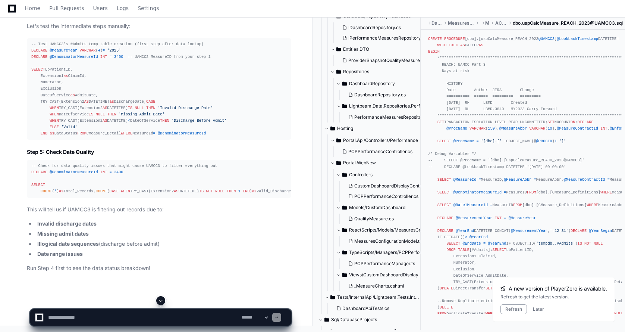
scroll to position [13578, 0]
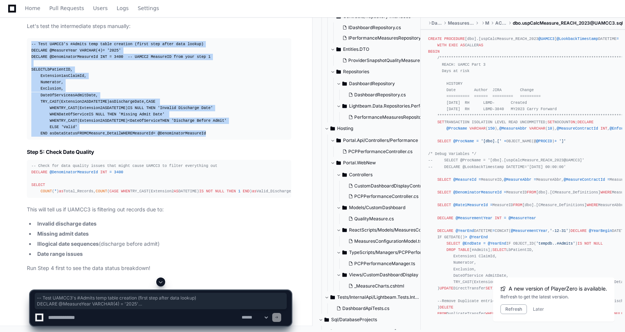
drag, startPoint x: 29, startPoint y: 75, endPoint x: 122, endPoint y: 195, distance: 151.9
click at [122, 140] on pre "-- Test UAMCC3's #Admits temp table creation (first step after data lookup) DEC…" at bounding box center [159, 89] width 265 height 102
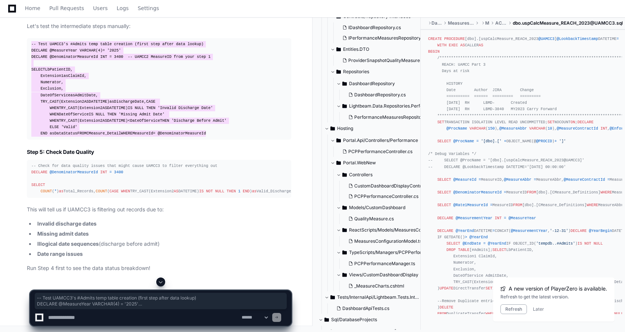
scroll to position [13680, 0]
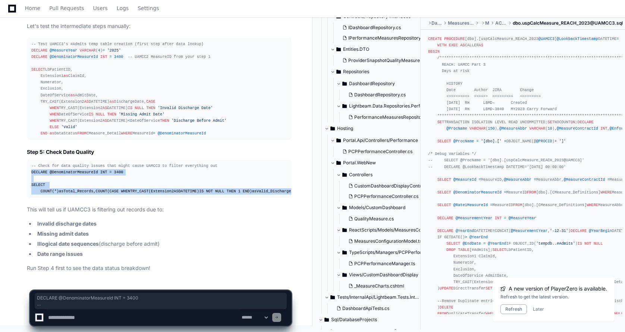
drag, startPoint x: 121, startPoint y: 191, endPoint x: 24, endPoint y: 125, distance: 116.7
click at [24, 125] on div "Thinking dbo.uspCalcMeasure_REACH_2025@UAMCC3.sql 8 Perfect! So UAMCC3 can succ…" at bounding box center [151, 89] width 279 height 366
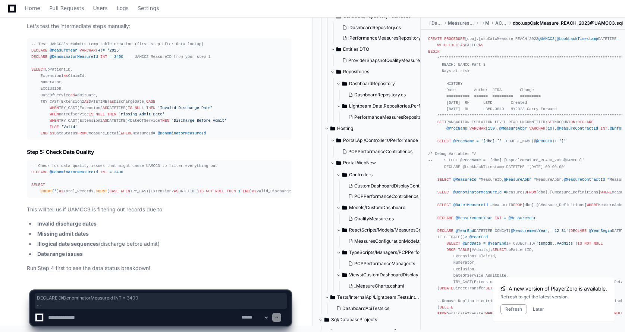
click at [103, 312] on textarea at bounding box center [144, 317] width 194 height 16
type textarea "**********"
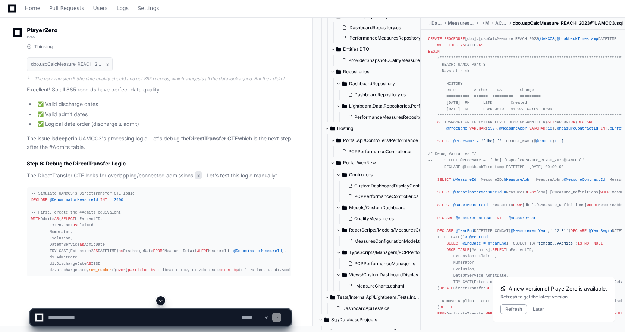
scroll to position [14199, 0]
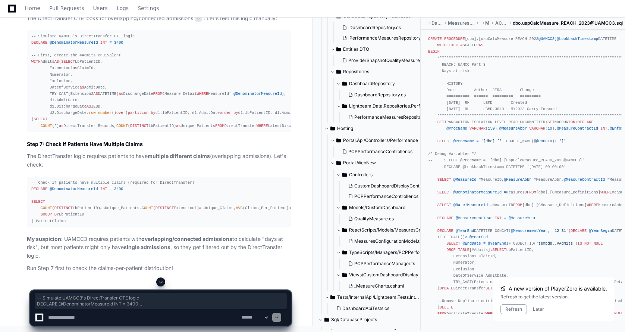
drag, startPoint x: 30, startPoint y: 103, endPoint x: 141, endPoint y: 268, distance: 199.5
click at [141, 132] on pre "-- Simulate UAMCC3's DirectTransfer CTE logic DECLARE @DenominatorMeasureId INT…" at bounding box center [159, 81] width 265 height 102
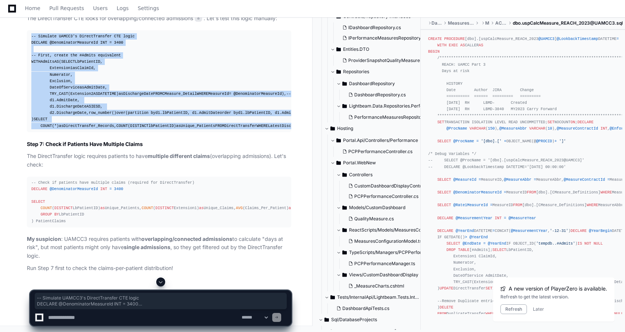
click at [88, 129] on div "-- Simulate UAMCC3's DirectTransfer CTE logic DECLARE @DenominatorMeasureId INT…" at bounding box center [159, 81] width 256 height 96
drag, startPoint x: 100, startPoint y: 222, endPoint x: 94, endPoint y: 226, distance: 6.7
click at [99, 129] on div "-- Simulate UAMCC3's DirectTransfer CTE logic DECLARE @DenominatorMeasureId INT…" at bounding box center [159, 81] width 256 height 96
click at [91, 129] on div "-- Simulate UAMCC3's DirectTransfer CTE logic DECLARE @DenominatorMeasureId INT…" at bounding box center [159, 81] width 256 height 96
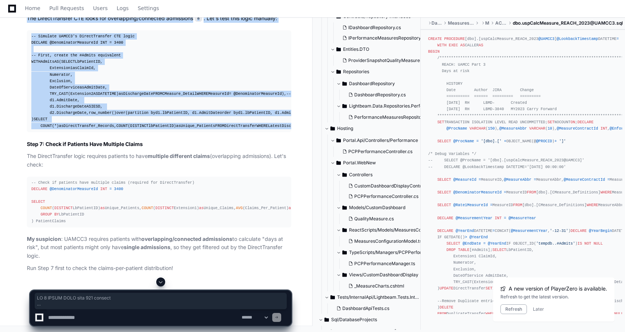
scroll to position [14096, 0]
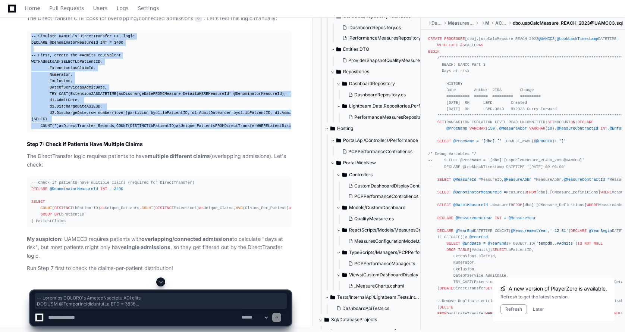
drag, startPoint x: 86, startPoint y: 227, endPoint x: 29, endPoint y: 209, distance: 59.7
click at [29, 132] on pre "-- Simulate UAMCC3's DirectTransfer CTE logic DECLARE @DenominatorMeasureId INT…" at bounding box center [159, 81] width 265 height 102
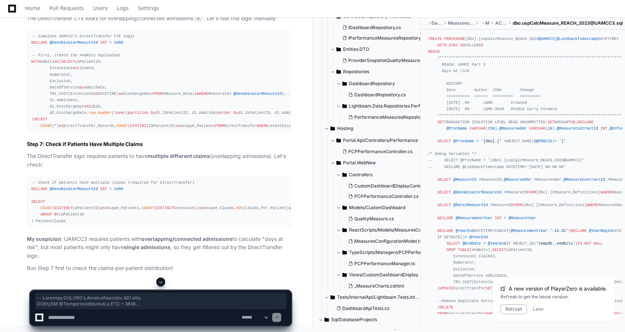
click at [104, 316] on textarea at bounding box center [144, 317] width 194 height 16
paste textarea "**********"
type textarea "**********"
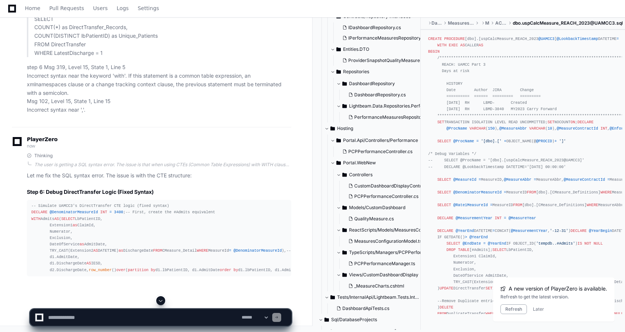
scroll to position [15160, 0]
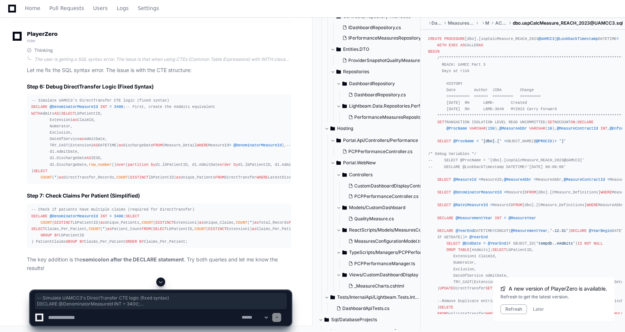
drag, startPoint x: 32, startPoint y: 90, endPoint x: 143, endPoint y: 261, distance: 204.0
click at [143, 181] on div "-- Simulate UAMCC3's DirectTransfer CTE logic (fixed syntax) DECLARE @Denominat…" at bounding box center [159, 138] width 256 height 83
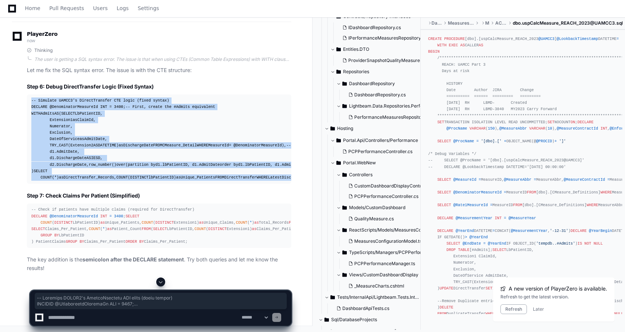
click at [94, 180] on div "-- Simulate UAMCC3's DirectTransfer CTE logic (fixed syntax) DECLARE @Denominat…" at bounding box center [159, 138] width 256 height 83
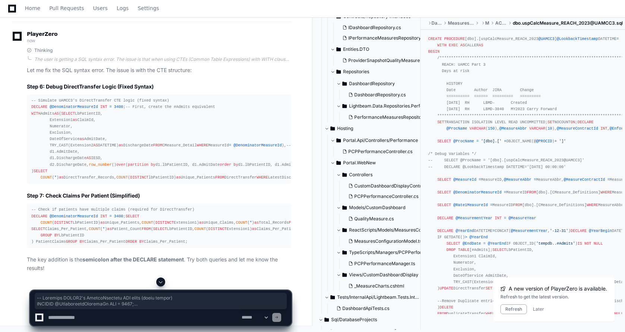
click at [78, 319] on textarea at bounding box center [144, 317] width 194 height 16
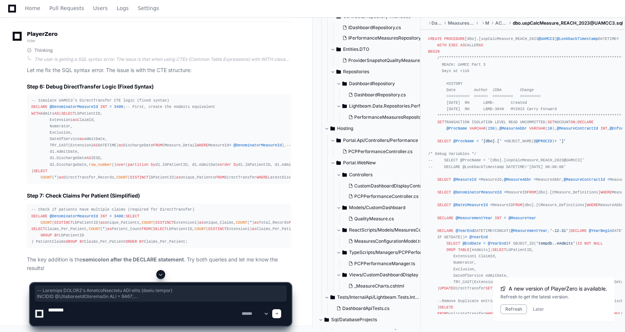
paste textarea "**********"
type textarea "**********"
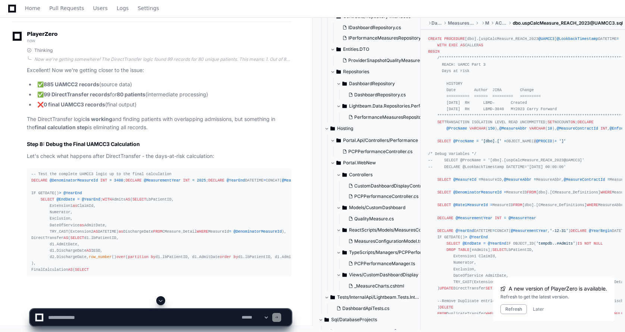
scroll to position [16126, 0]
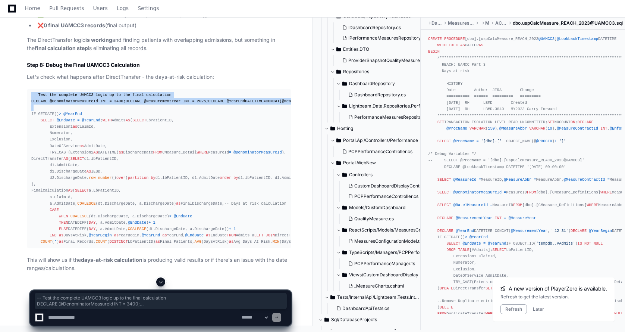
drag, startPoint x: 32, startPoint y: 127, endPoint x: 69, endPoint y: 170, distance: 56.6
click at [67, 169] on div "-- Test the complete UAMCC3 logic up to the final calculation DECLARE @Denomina…" at bounding box center [159, 168] width 256 height 153
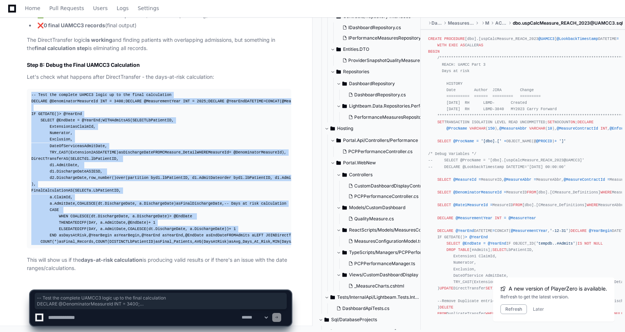
click at [181, 243] on div "-- Test the complete UAMCC3 logic up to the final calculation DECLARE @Denomina…" at bounding box center [159, 168] width 256 height 153
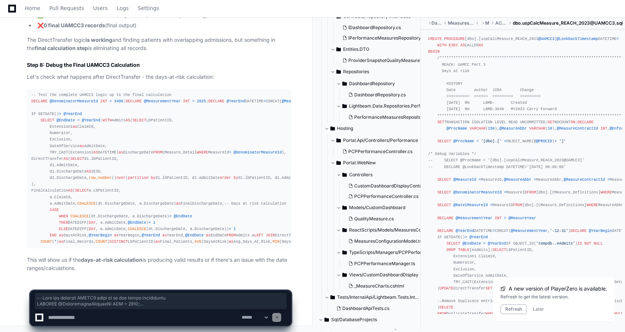
click at [60, 319] on textarea at bounding box center [144, 317] width 194 height 16
paste textarea "**********"
type textarea "**********"
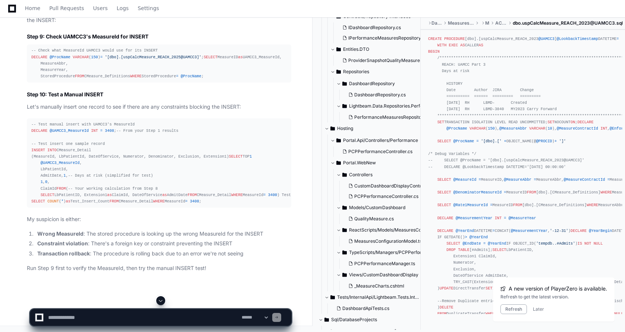
scroll to position [17436, 0]
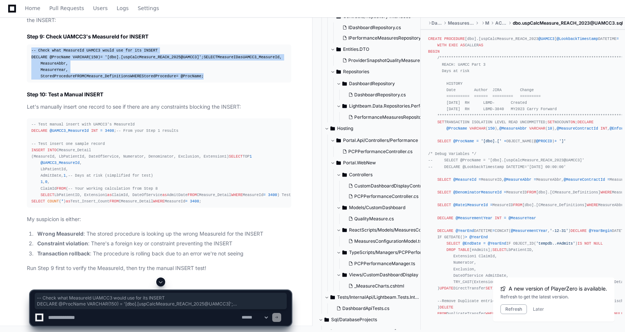
drag, startPoint x: 30, startPoint y: 119, endPoint x: 107, endPoint y: 178, distance: 96.6
click at [107, 82] on pre "-- Check what MeasureId UAMCC3 would use for its INSERT DECLARE @ProcName VARCH…" at bounding box center [159, 63] width 265 height 38
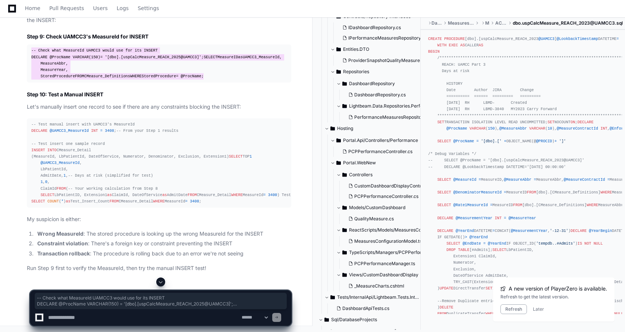
scroll to position [17614, 0]
